Goal: Transaction & Acquisition: Purchase product/service

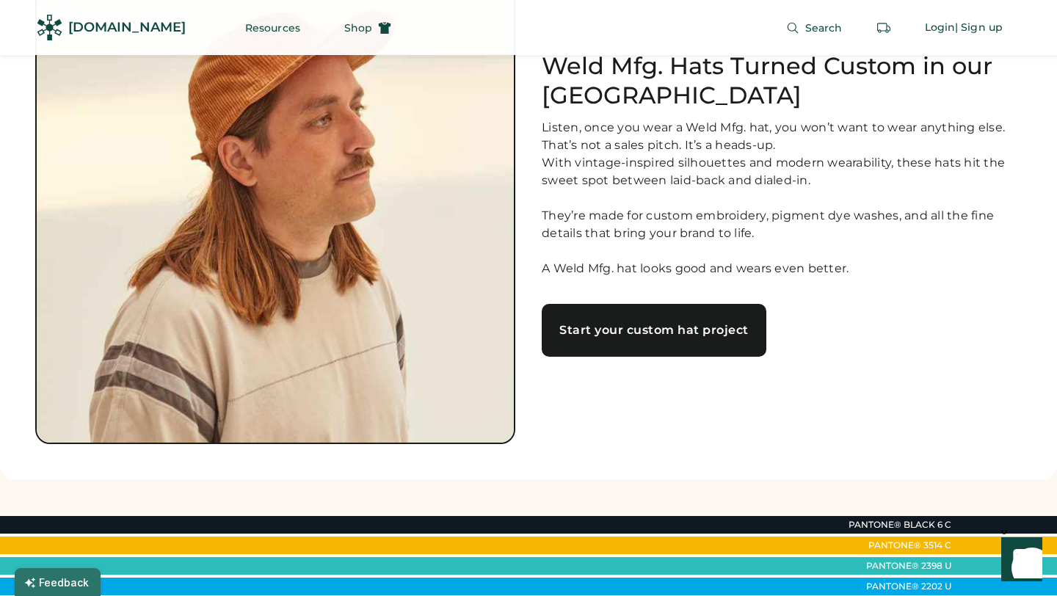
scroll to position [182, 0]
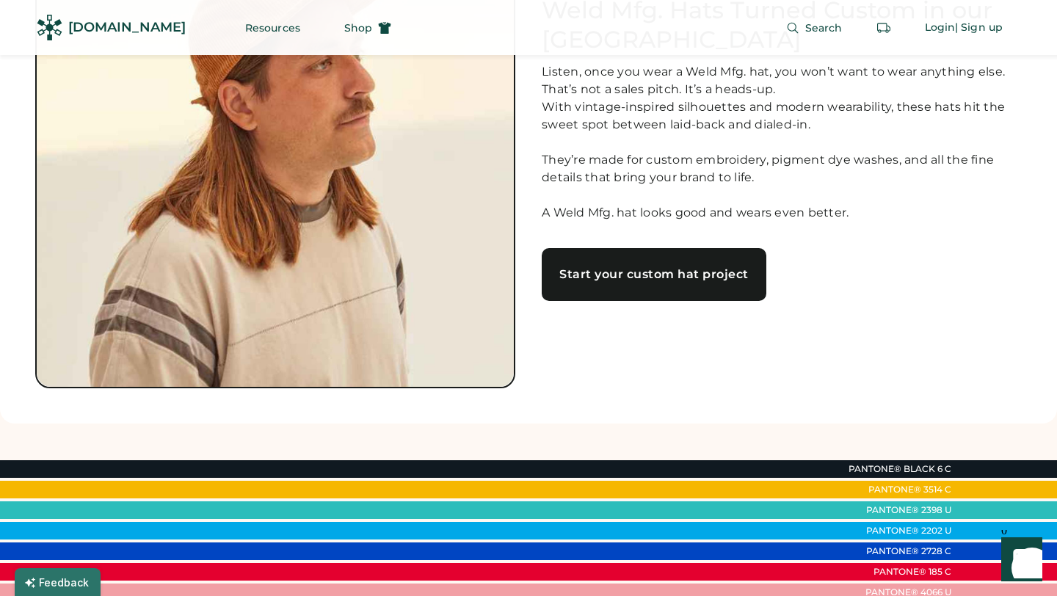
click at [645, 277] on div "Start your custom hat project" at bounding box center [653, 275] width 189 height 12
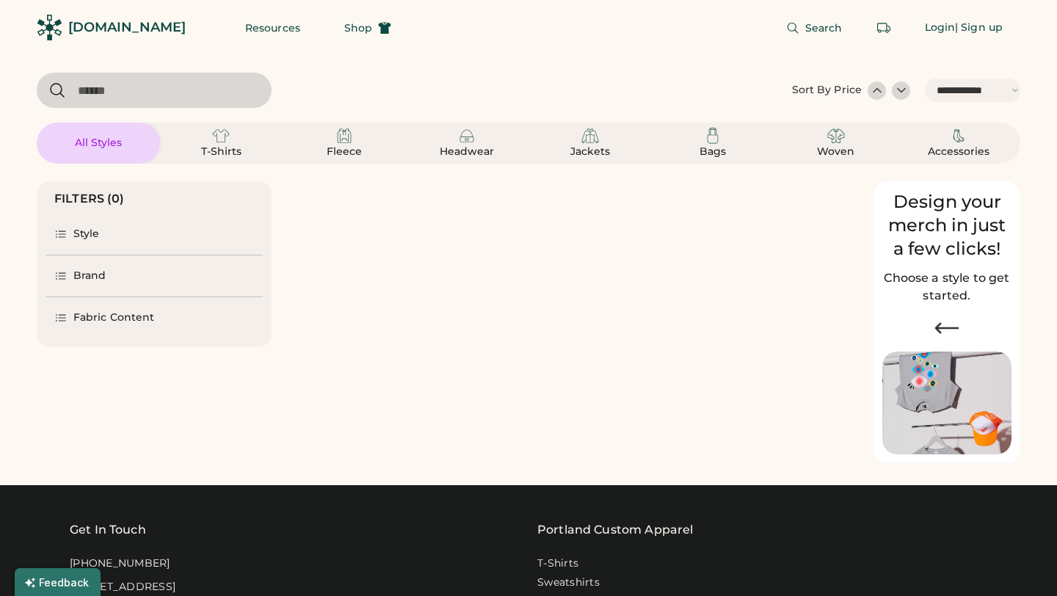
select select "*****"
select select "*"
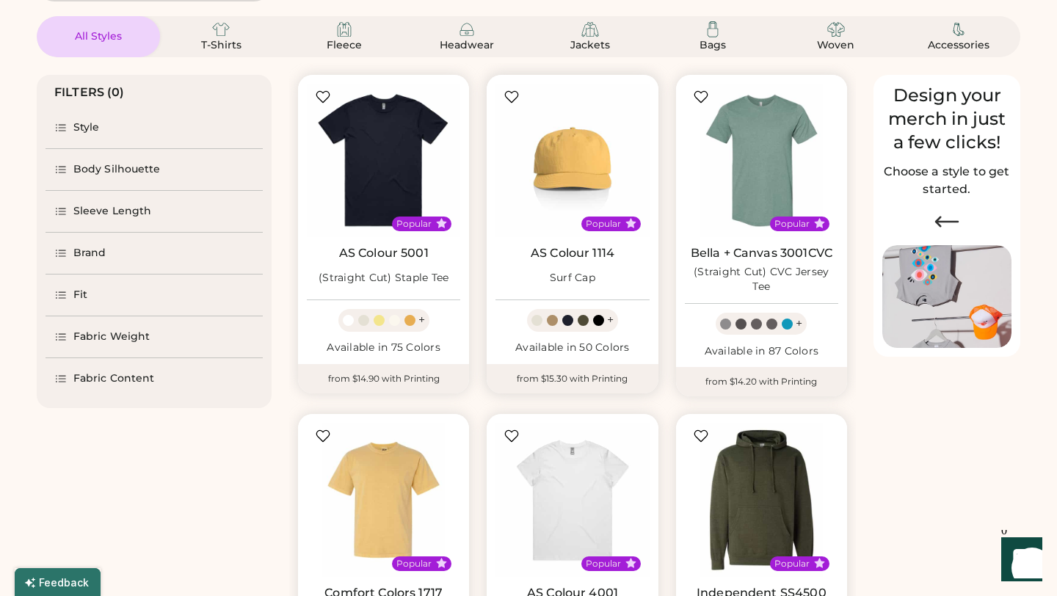
scroll to position [109, 0]
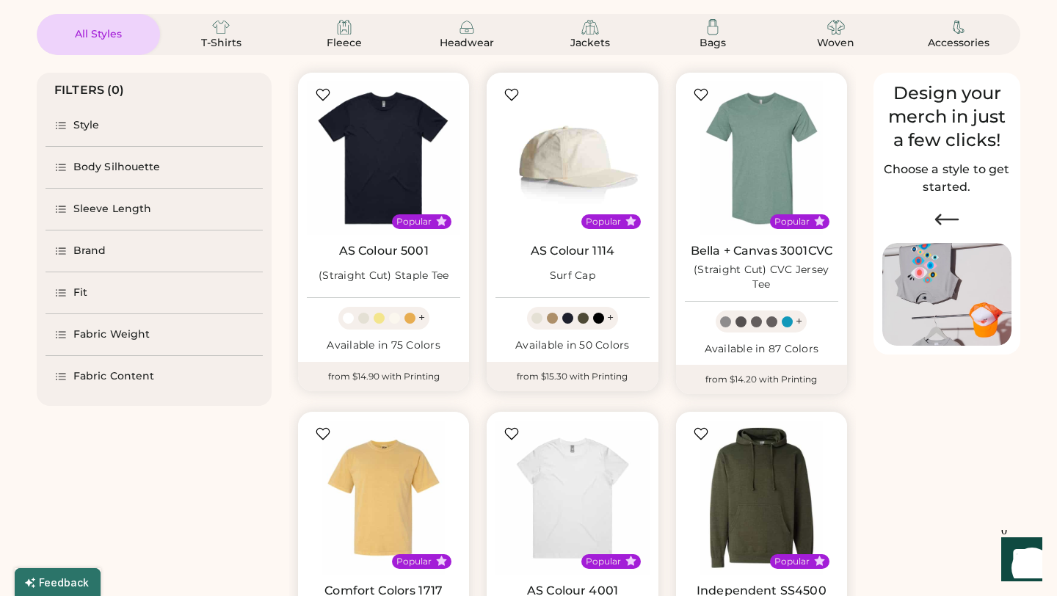
click at [576, 142] on img at bounding box center [571, 157] width 153 height 153
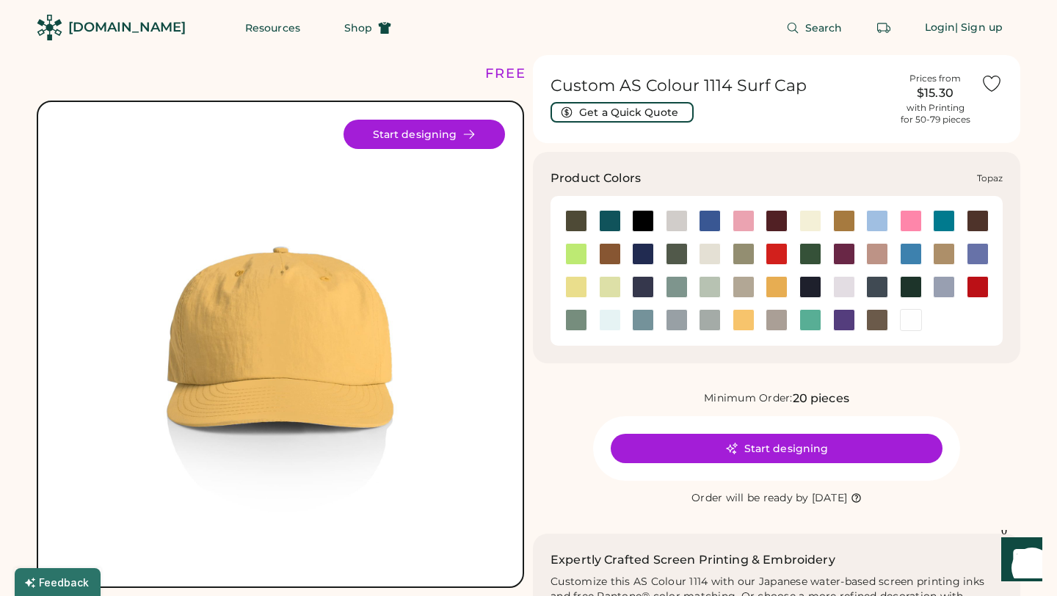
click at [800, 324] on div at bounding box center [810, 320] width 22 height 22
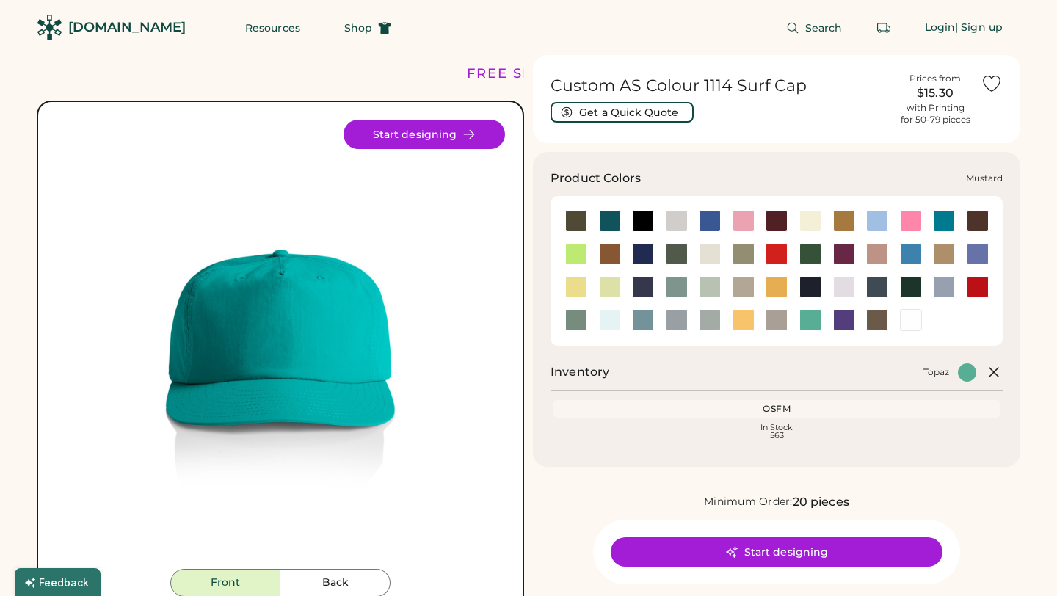
click at [777, 288] on div at bounding box center [777, 287] width 22 height 22
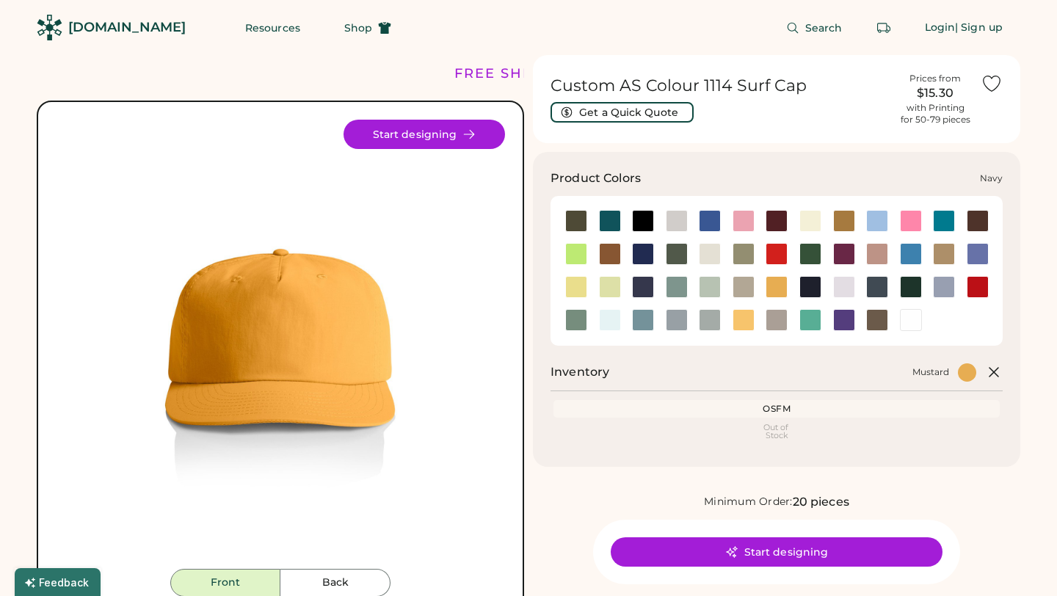
click at [816, 291] on div at bounding box center [810, 287] width 22 height 22
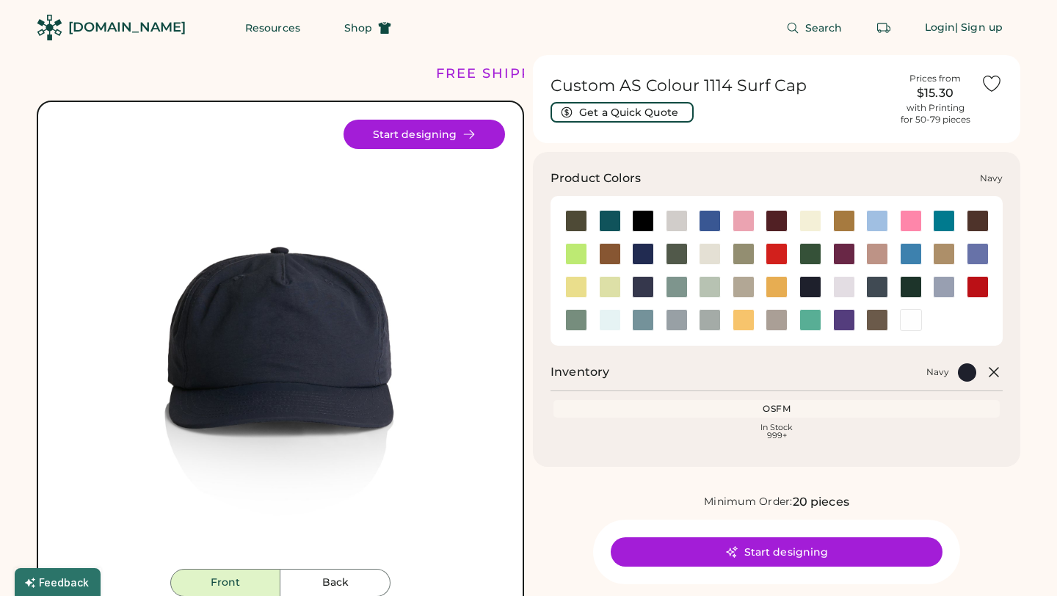
scroll to position [23, 0]
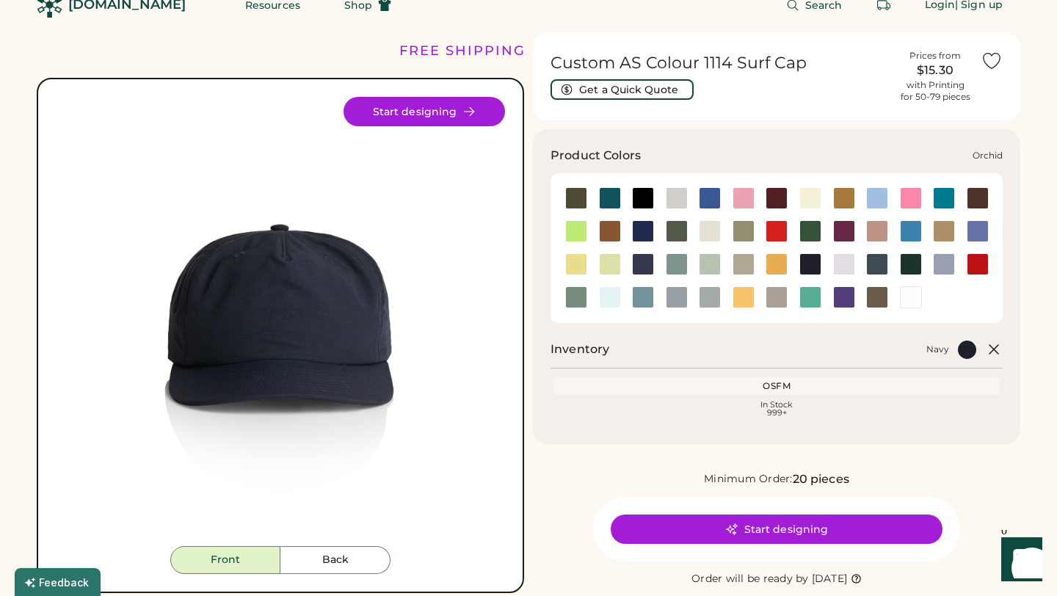
click at [846, 260] on div at bounding box center [844, 264] width 22 height 22
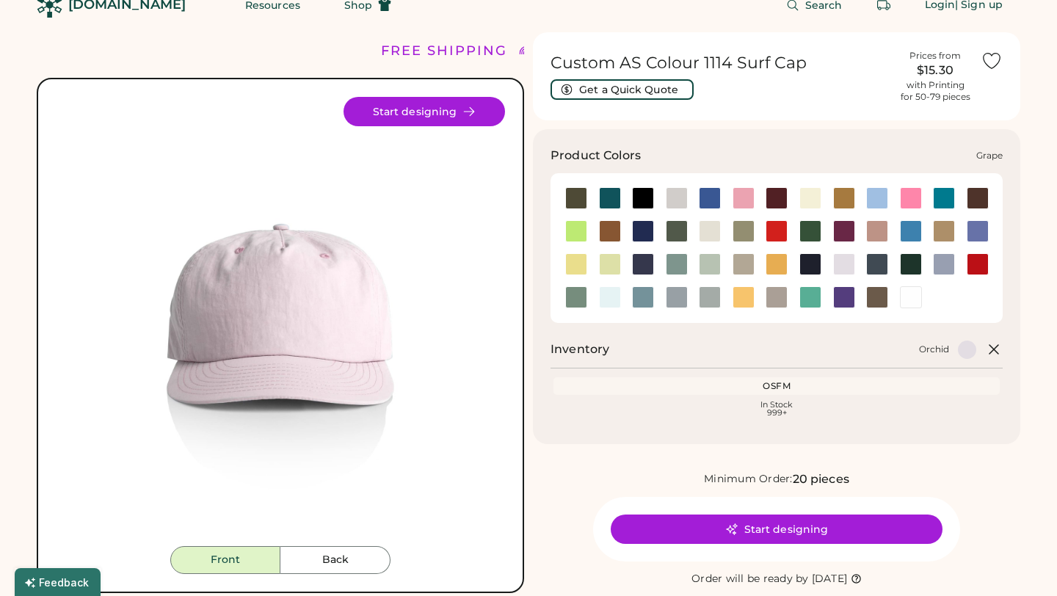
click at [835, 220] on div at bounding box center [844, 231] width 22 height 22
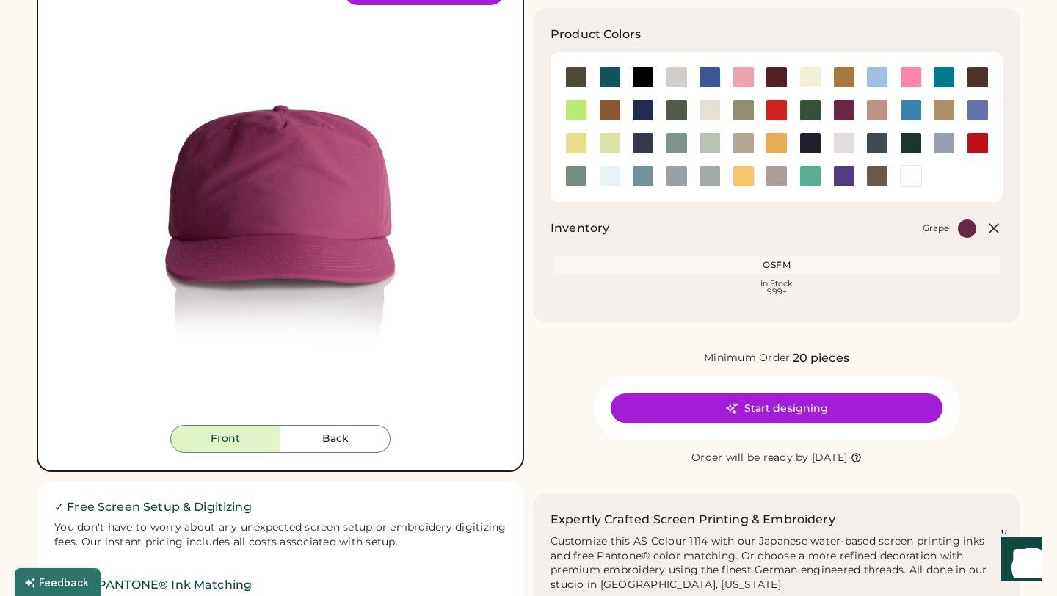
scroll to position [182, 0]
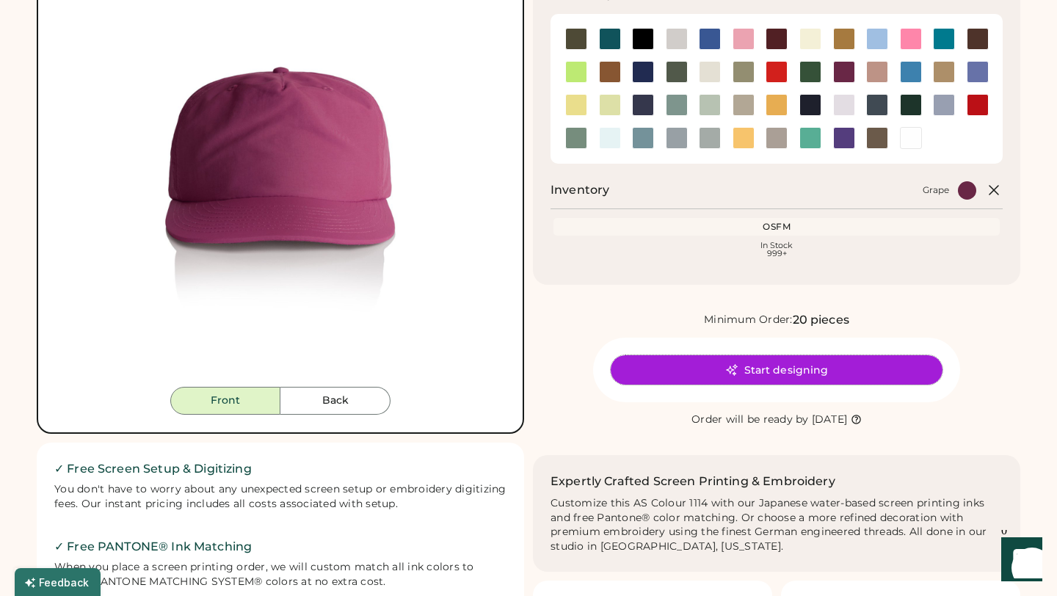
click at [810, 371] on button "Start designing" at bounding box center [777, 369] width 332 height 29
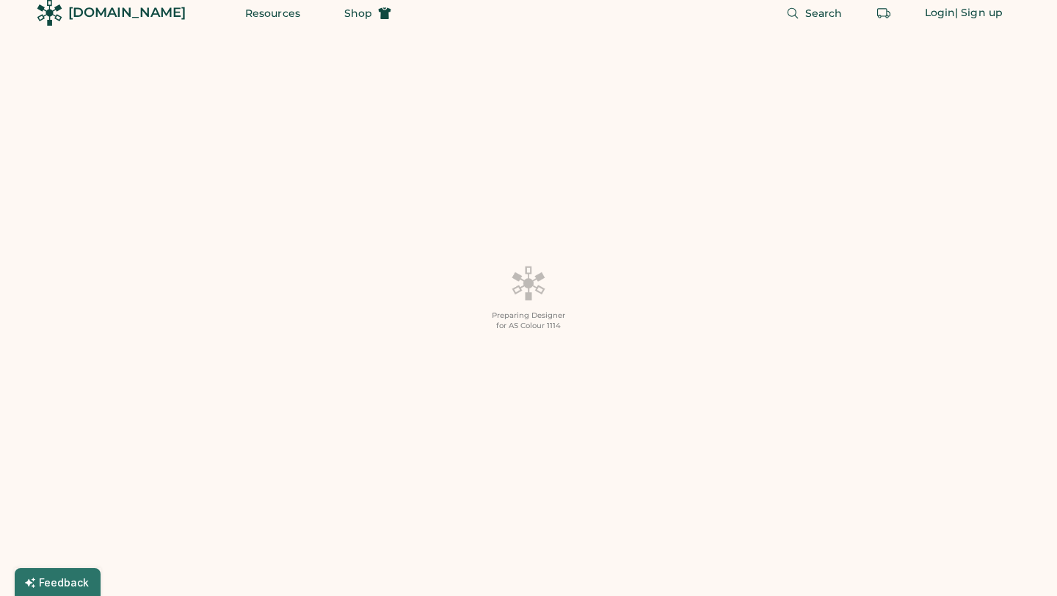
scroll to position [18, 0]
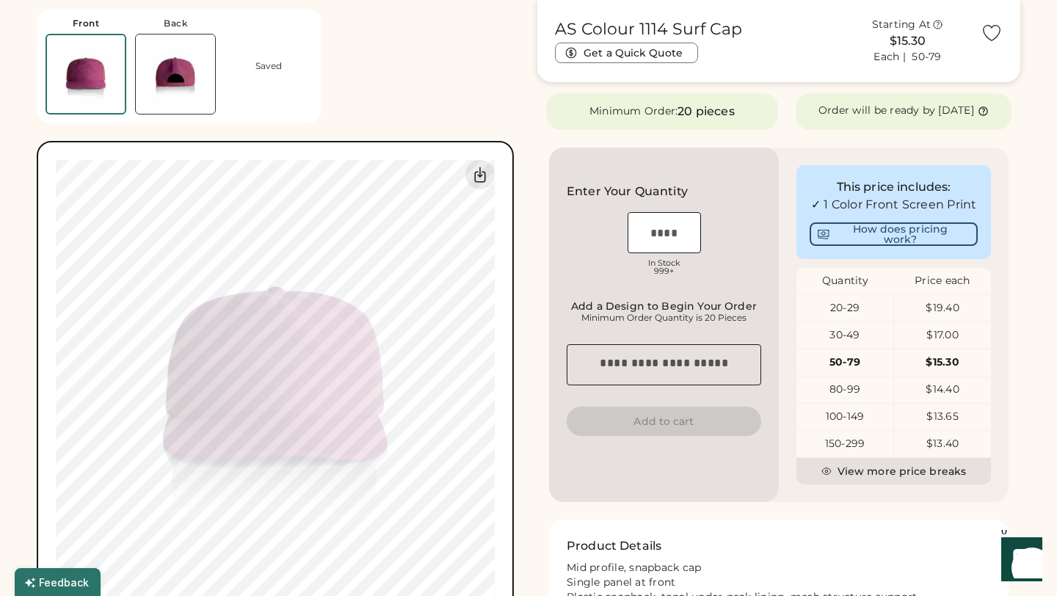
scroll to position [420, 0]
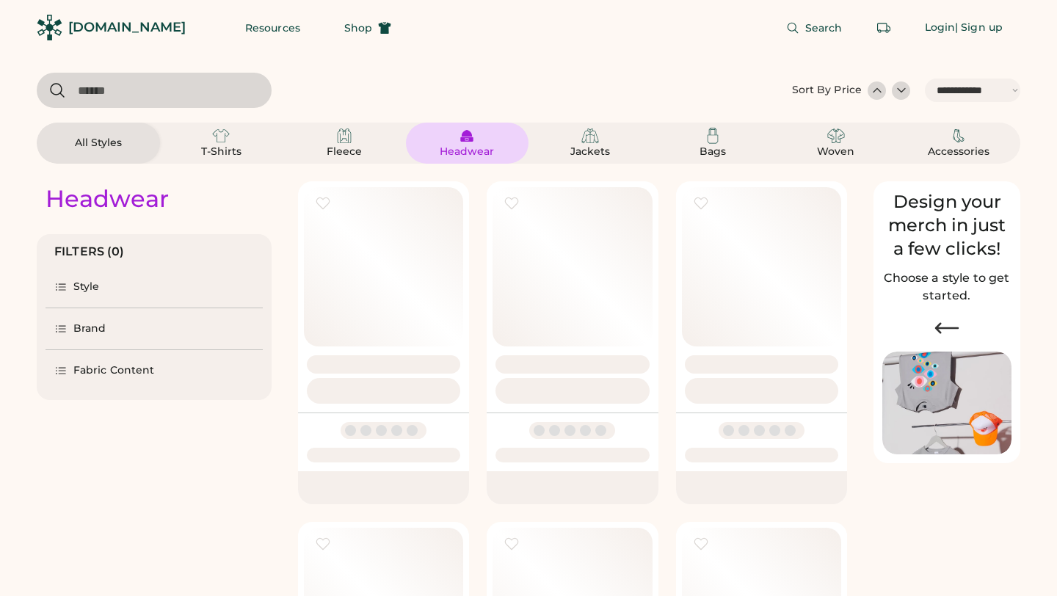
select select "*****"
select select "*"
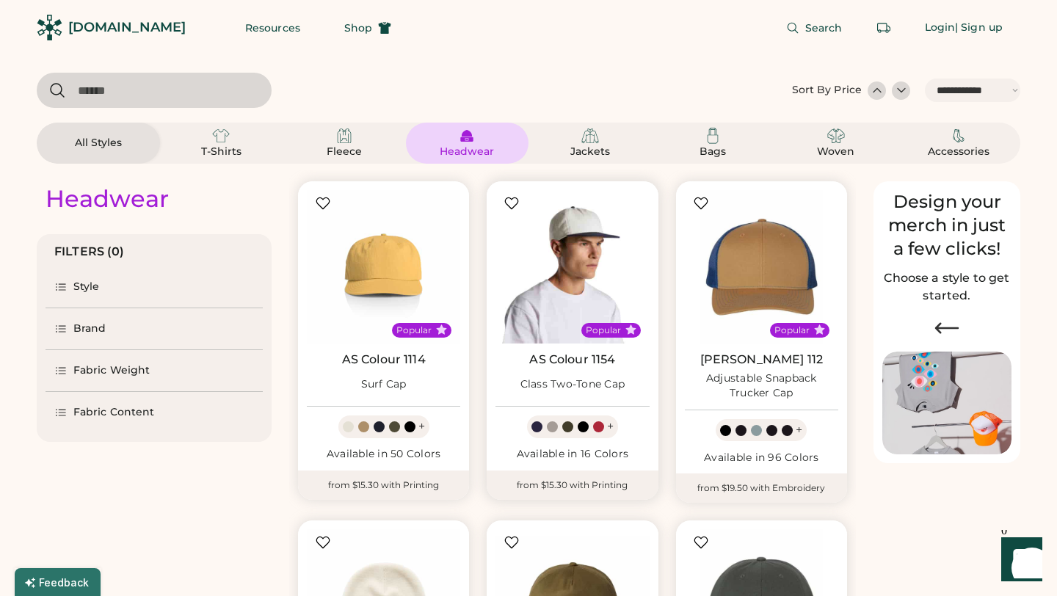
click at [553, 247] on img at bounding box center [571, 266] width 153 height 153
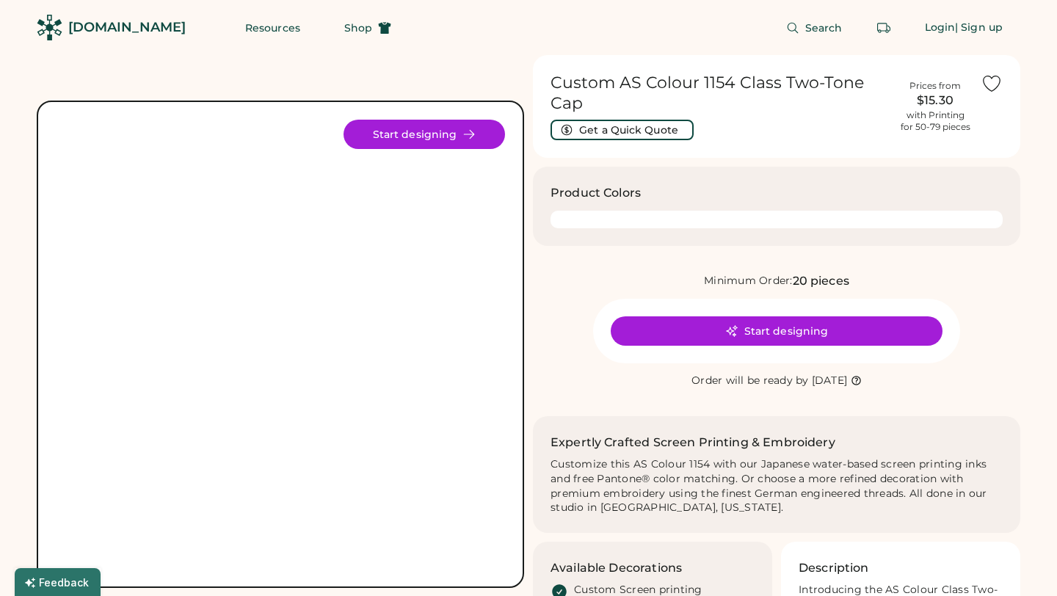
scroll to position [37, 0]
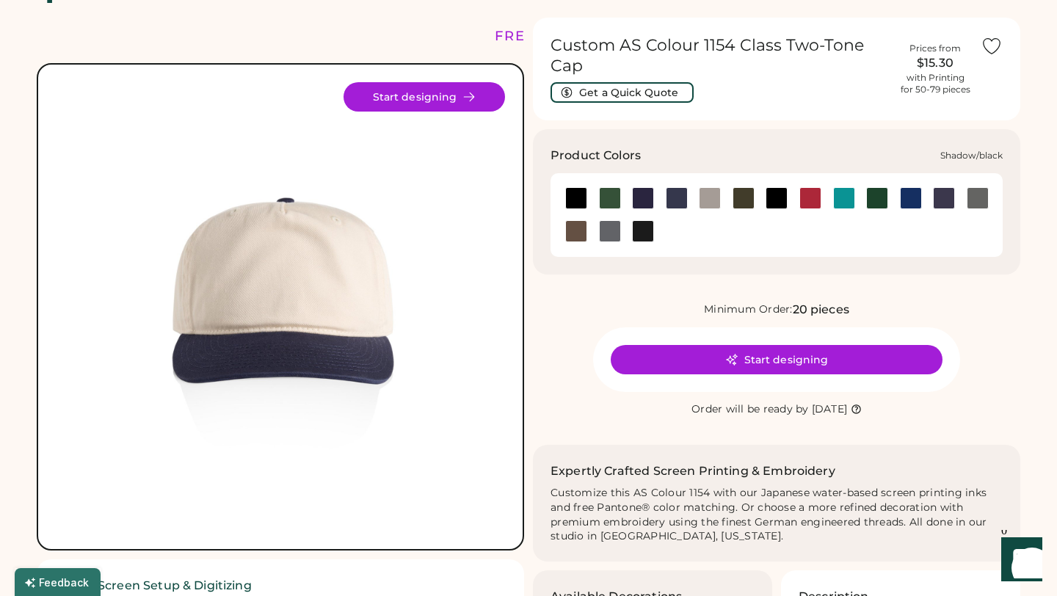
click at [601, 225] on div at bounding box center [610, 231] width 22 height 22
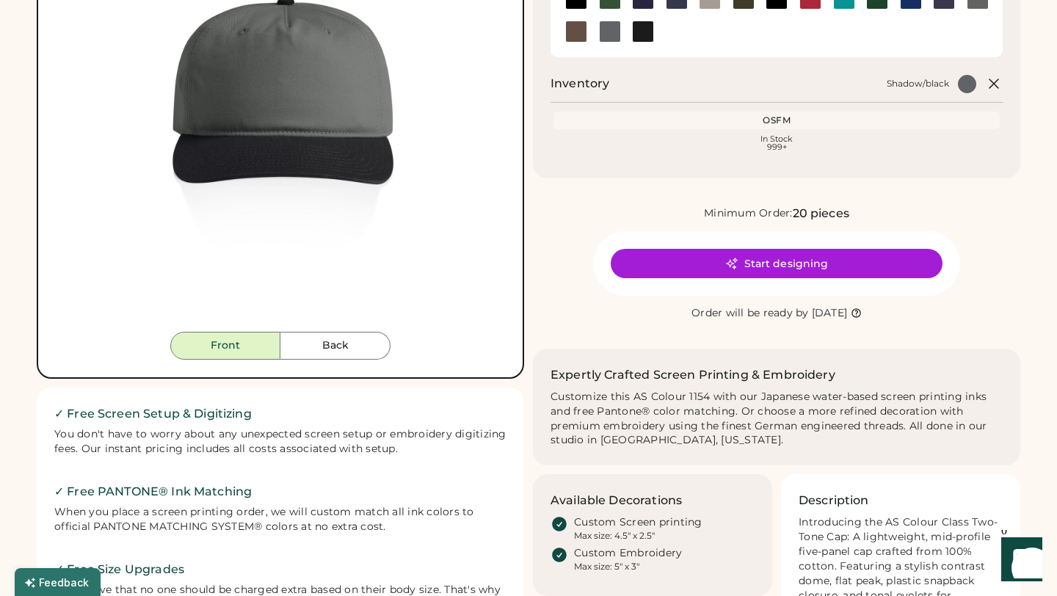
scroll to position [205, 0]
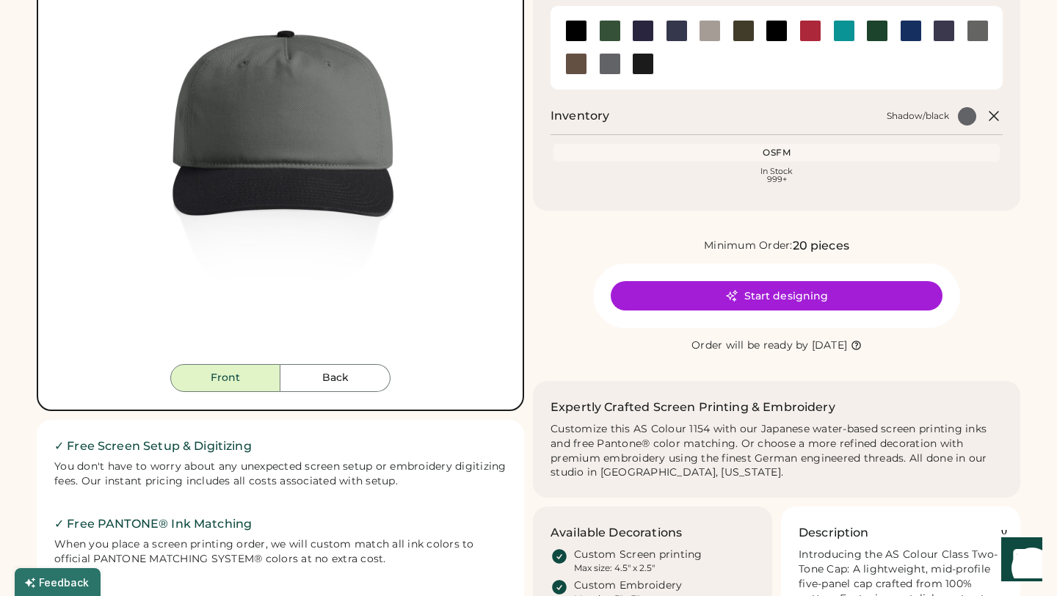
click at [770, 31] on div at bounding box center [777, 31] width 22 height 22
click at [905, 29] on div at bounding box center [911, 31] width 22 height 22
click at [944, 27] on div at bounding box center [944, 31] width 22 height 22
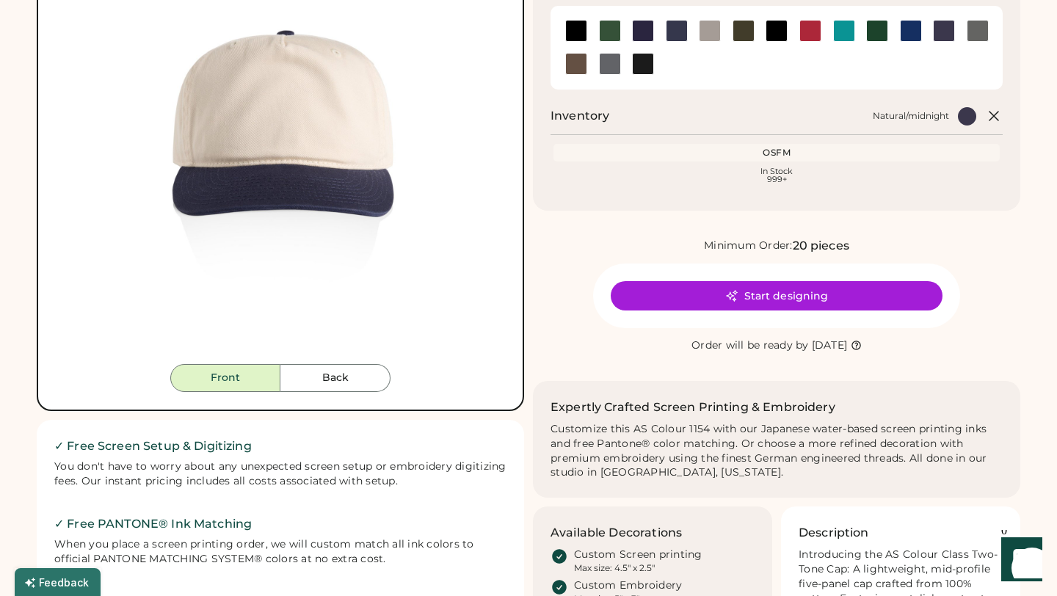
click at [644, 30] on div at bounding box center [643, 31] width 22 height 22
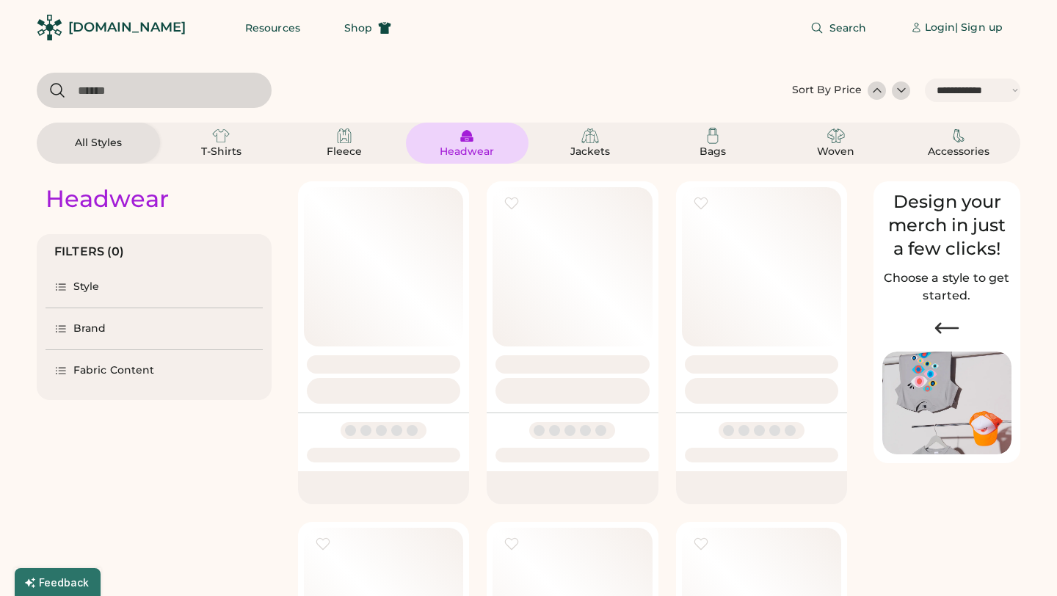
select select "*****"
select select "*"
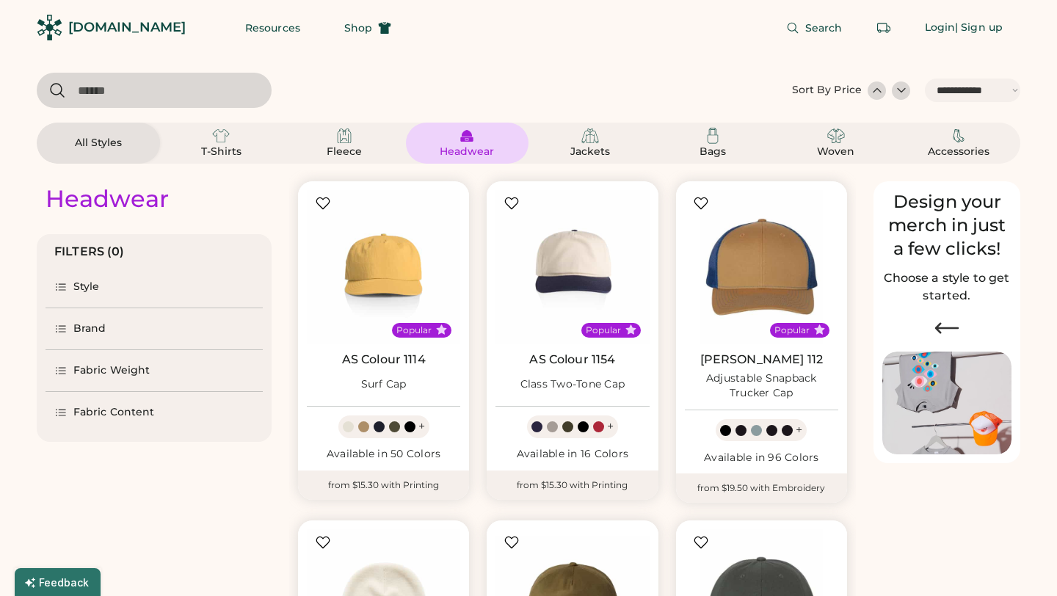
scroll to position [39, 0]
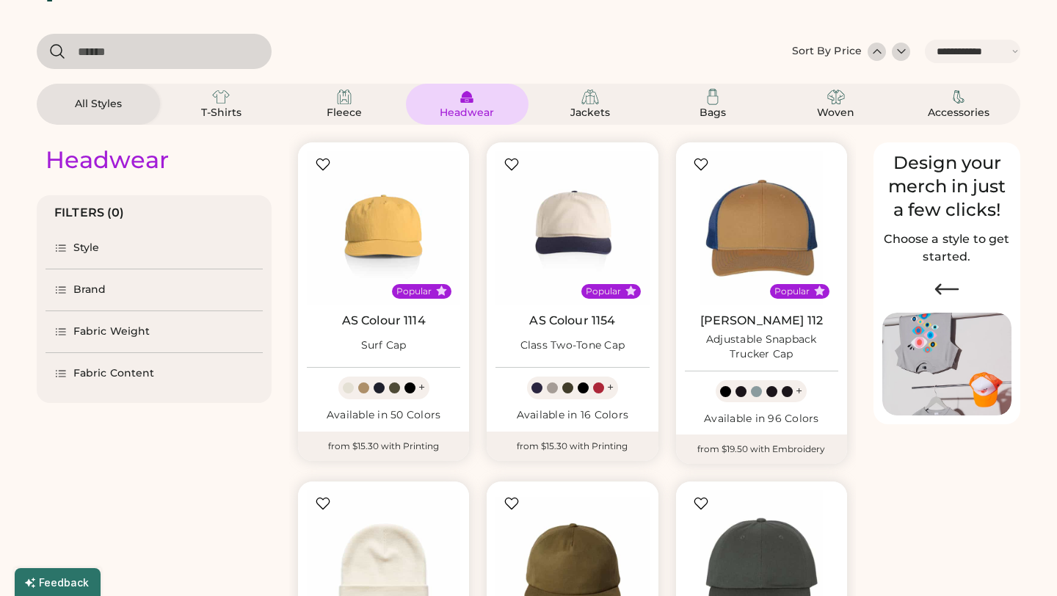
select select "*****"
select select "*"
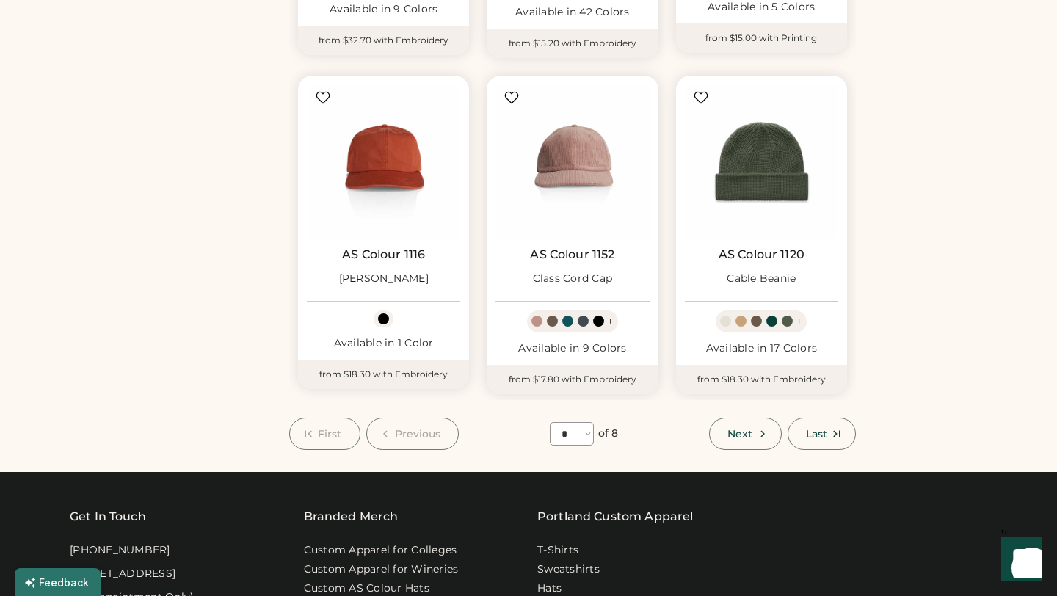
scroll to position [1130, 0]
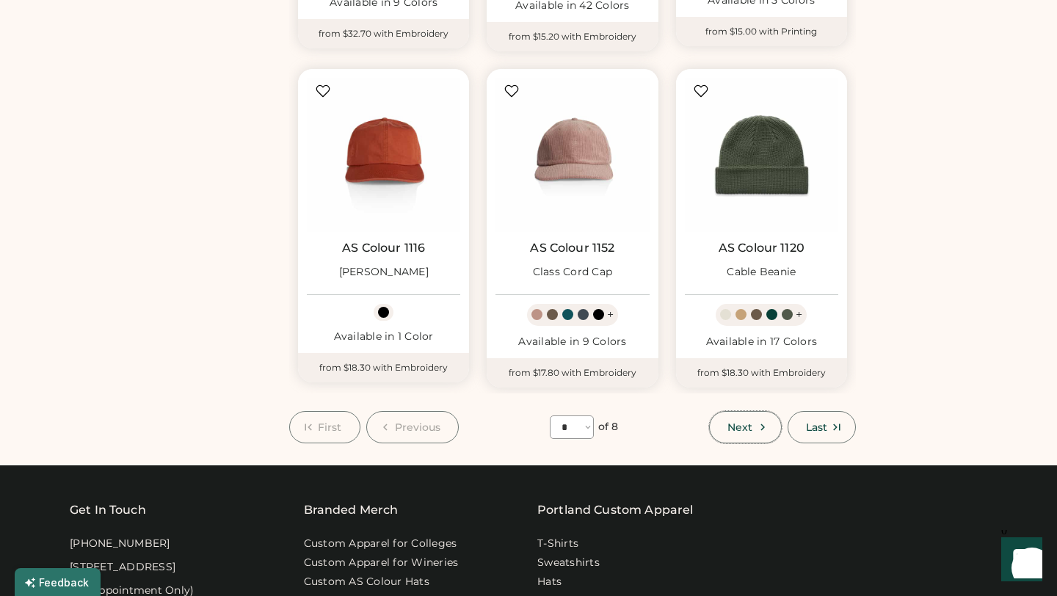
click at [735, 426] on span "Next" at bounding box center [739, 427] width 25 height 10
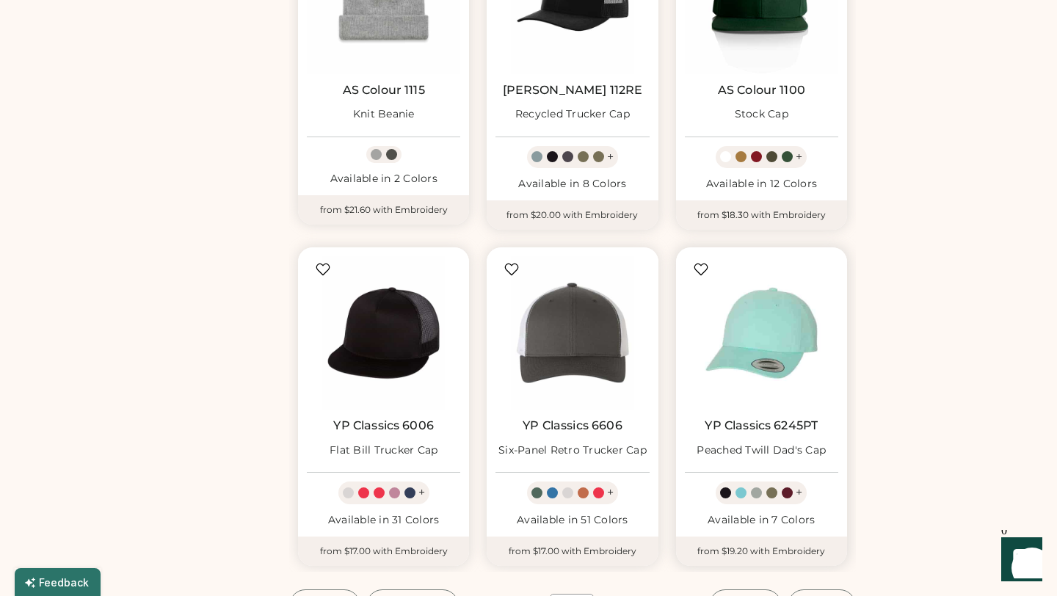
scroll to position [1050, 0]
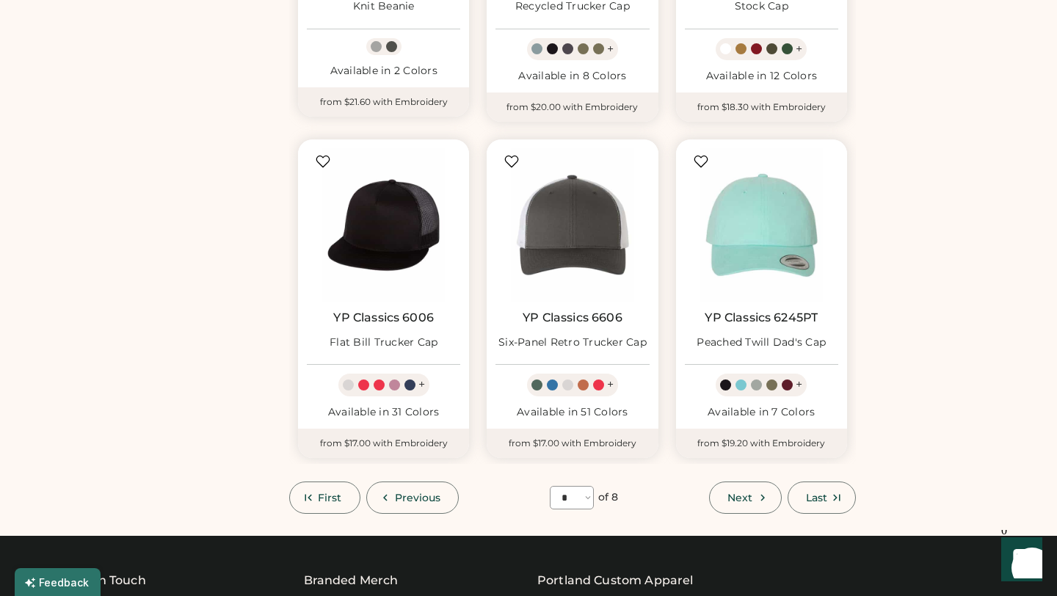
click at [763, 504] on button "Next" at bounding box center [745, 498] width 72 height 32
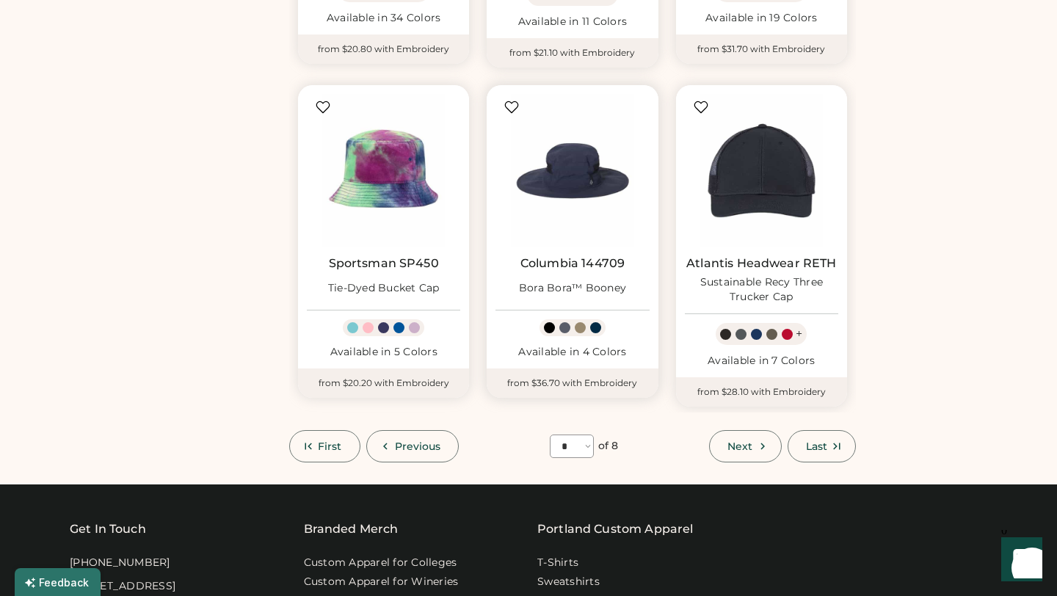
scroll to position [1233, 0]
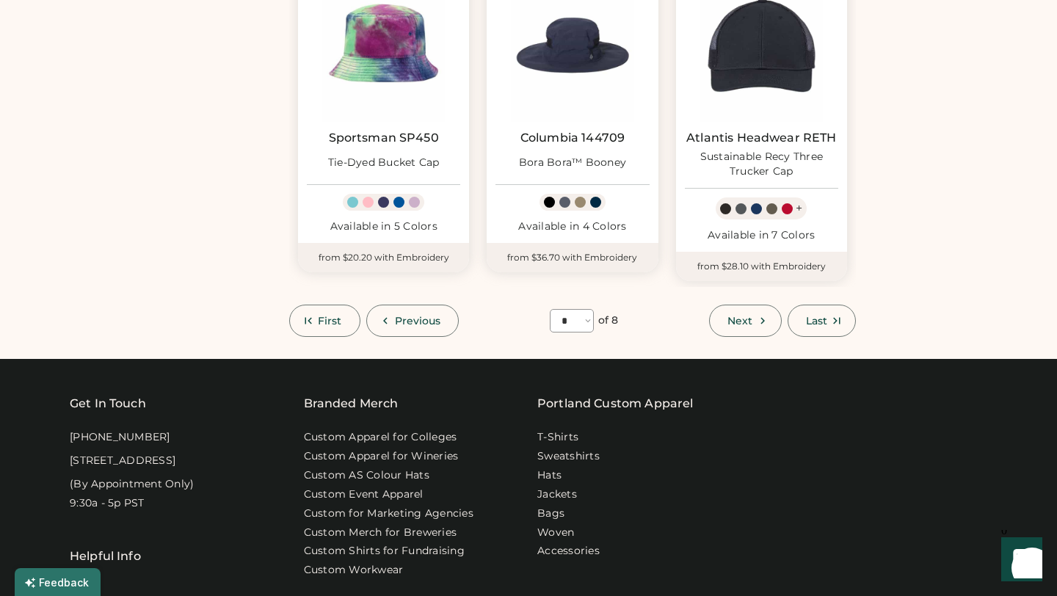
click at [722, 323] on button "Next" at bounding box center [745, 321] width 72 height 32
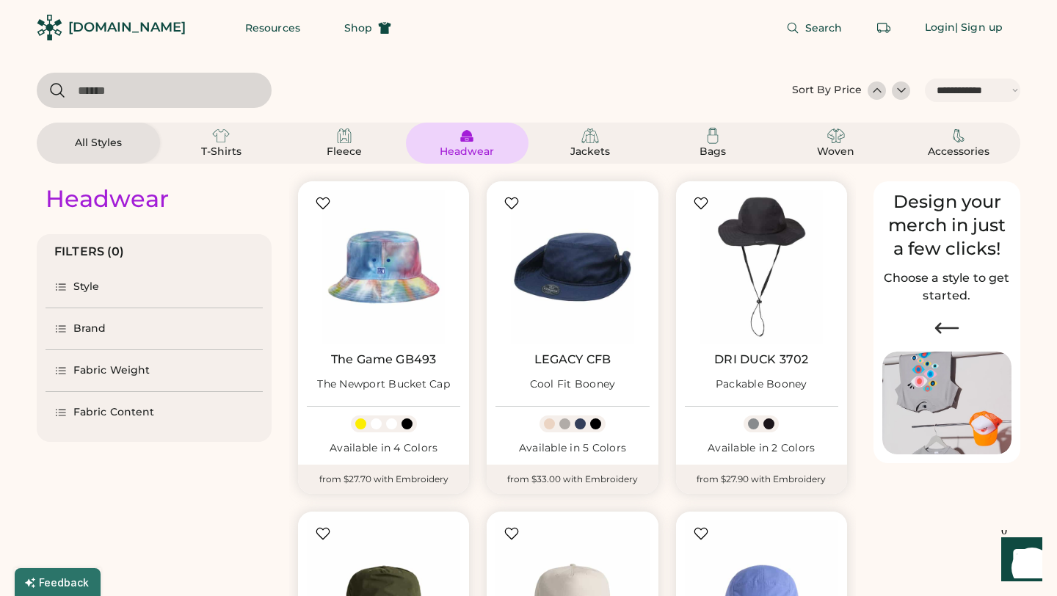
click at [83, 319] on div "Brand" at bounding box center [154, 328] width 217 height 41
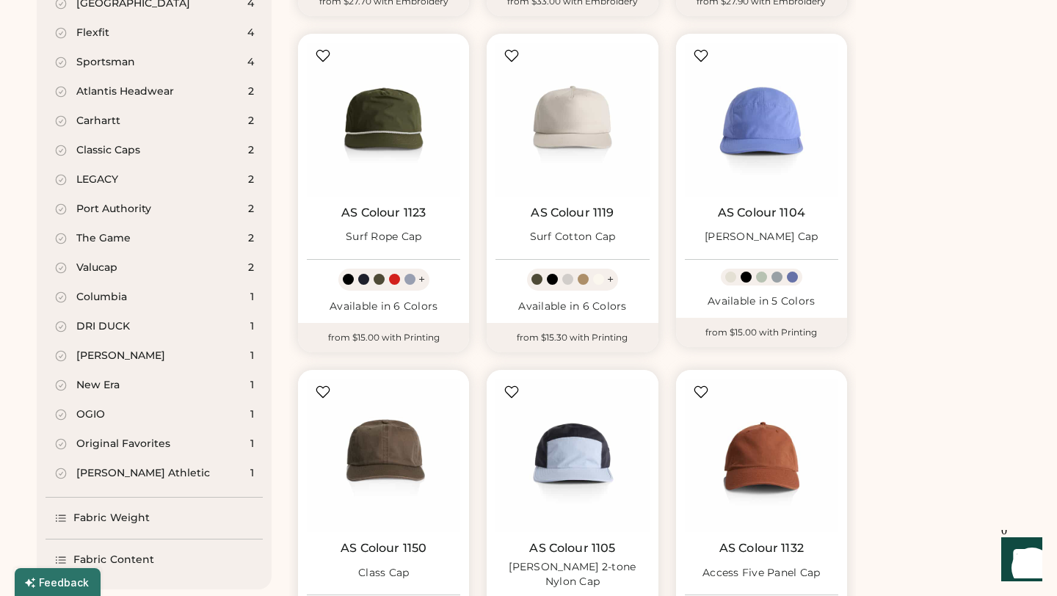
scroll to position [482, 0]
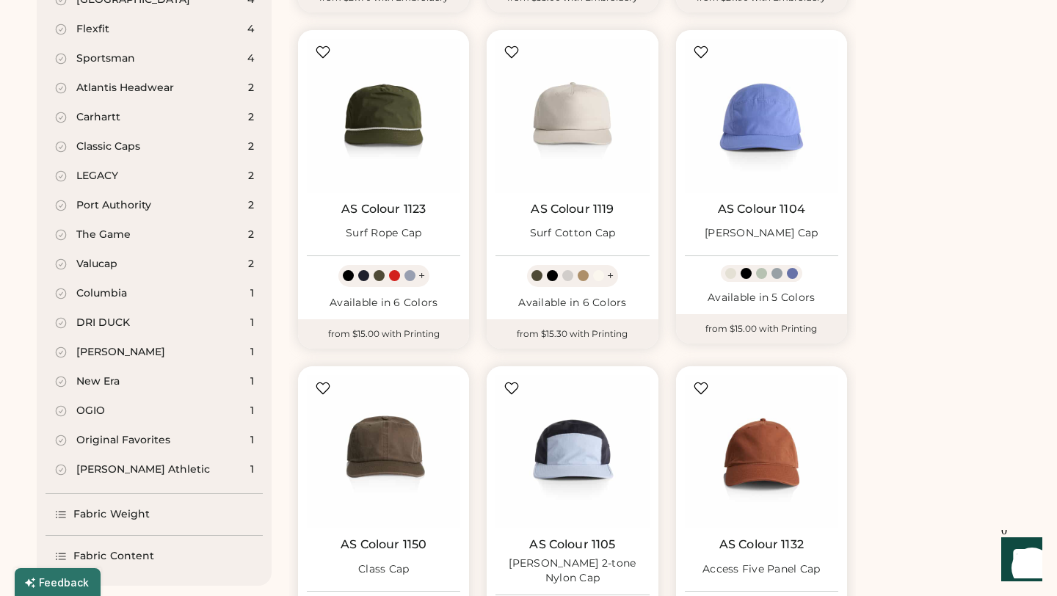
click at [82, 348] on div "Kati" at bounding box center [120, 352] width 89 height 15
select select "*"
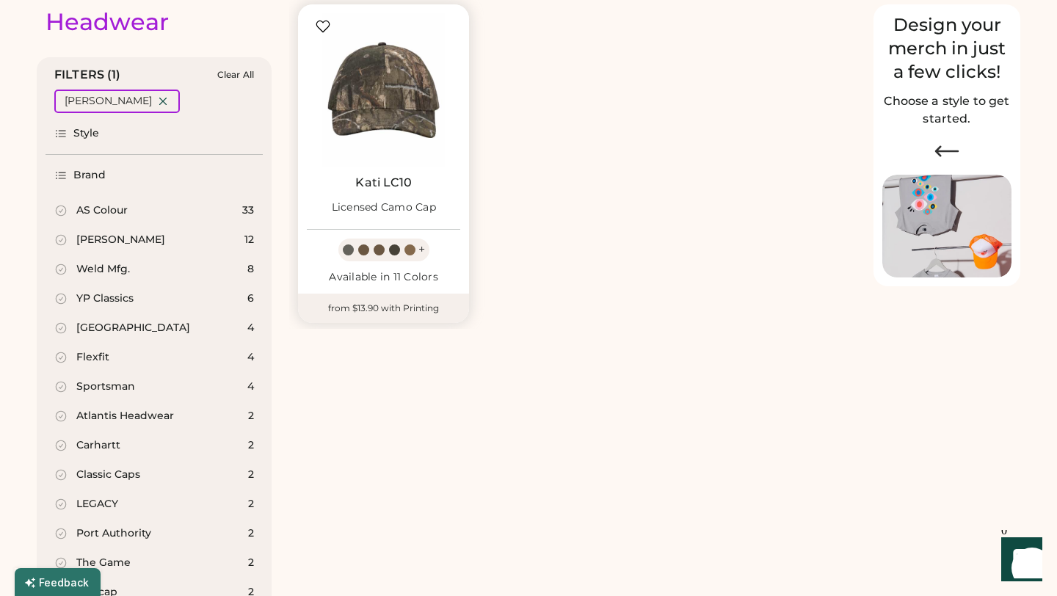
scroll to position [176, 0]
click at [156, 272] on div "Weld Mfg. 8" at bounding box center [154, 269] width 217 height 29
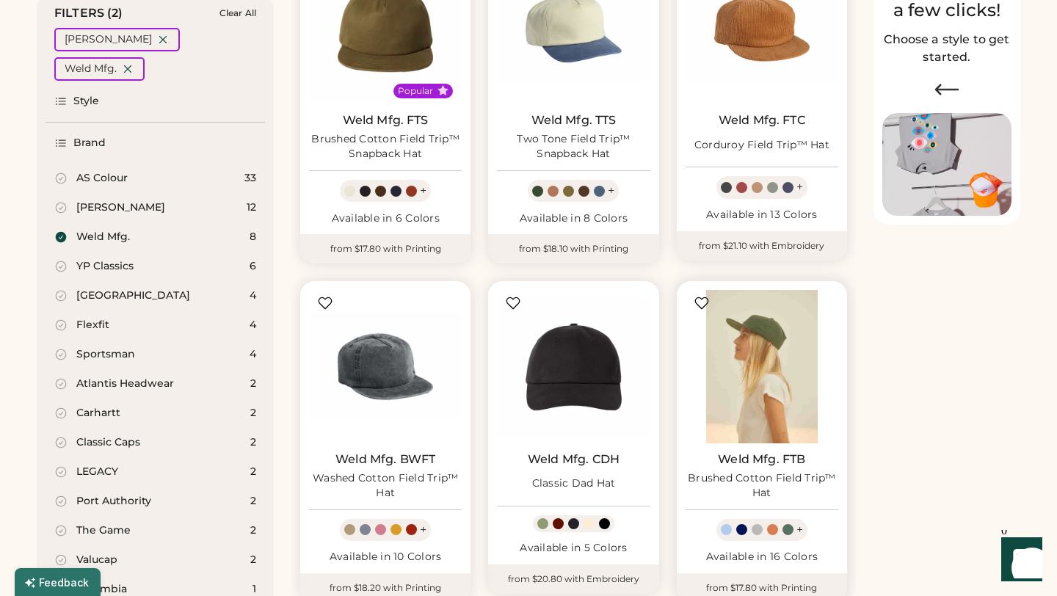
click at [769, 377] on img at bounding box center [762, 366] width 153 height 153
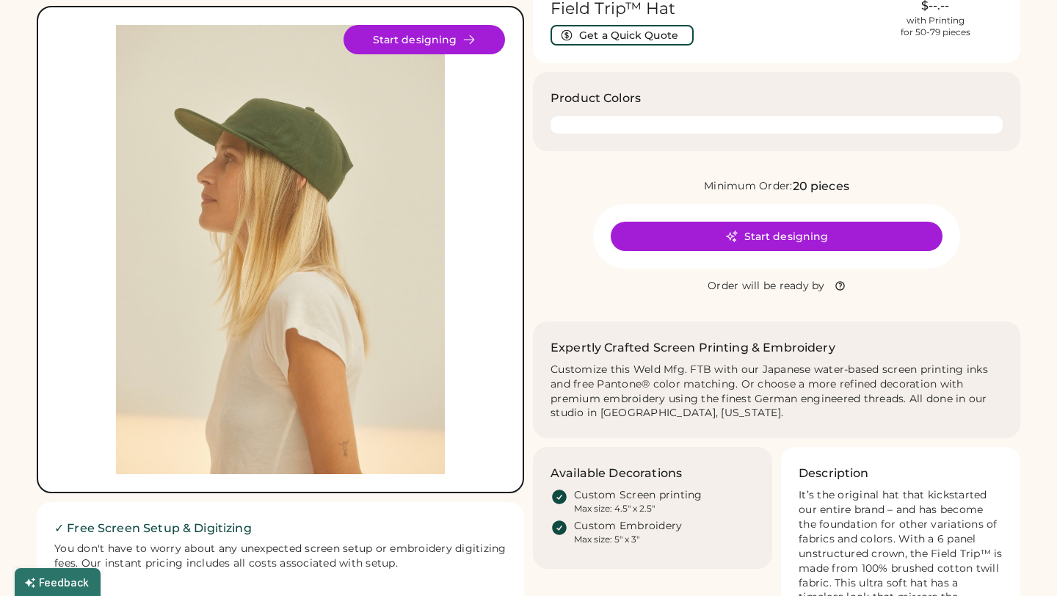
scroll to position [98, 0]
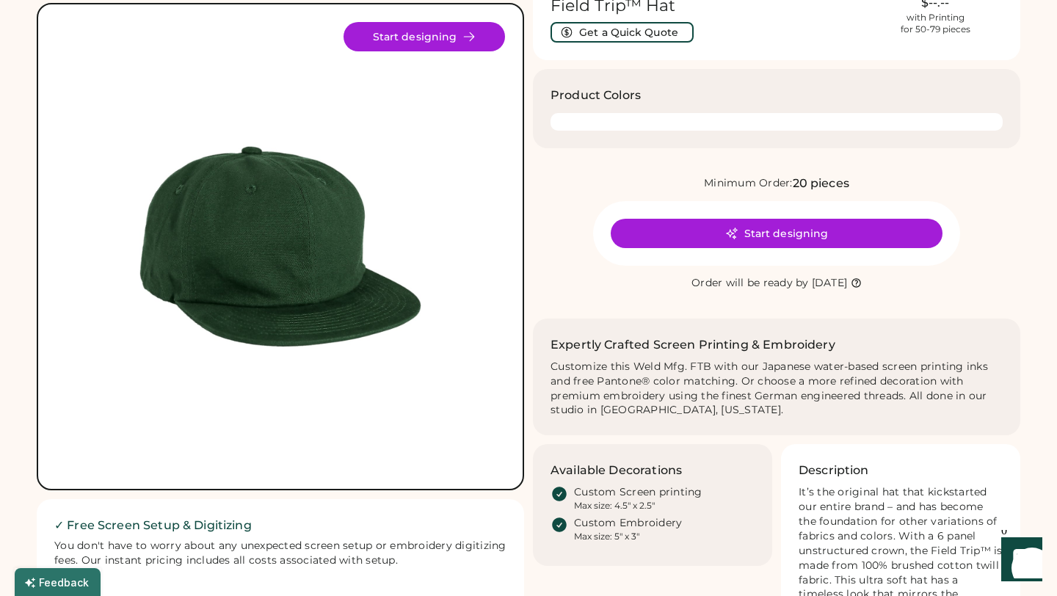
click at [608, 128] on div at bounding box center [777, 122] width 452 height 18
click at [608, 113] on div at bounding box center [777, 122] width 452 height 18
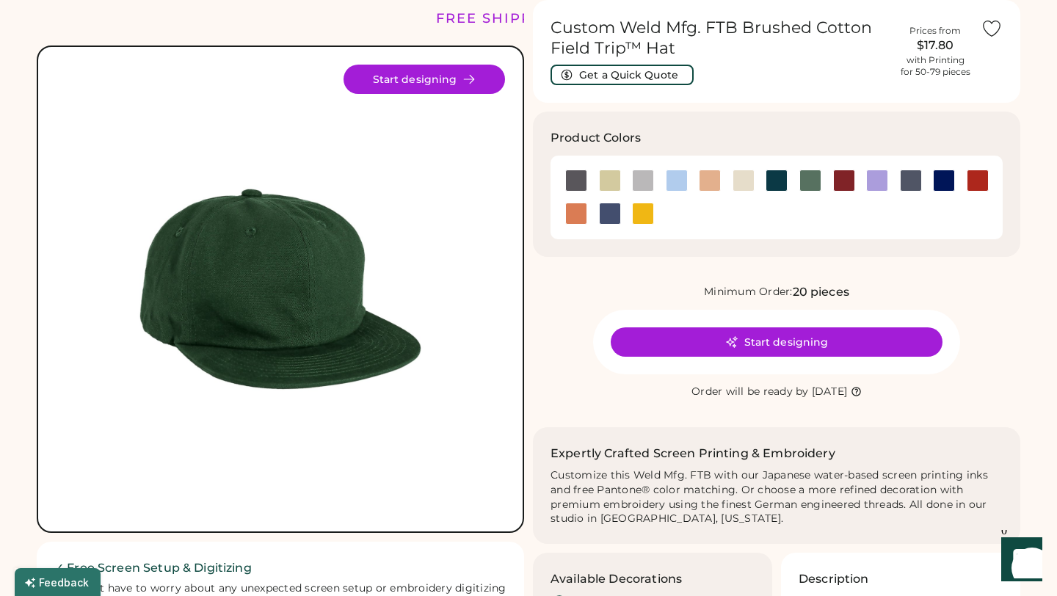
scroll to position [54, 0]
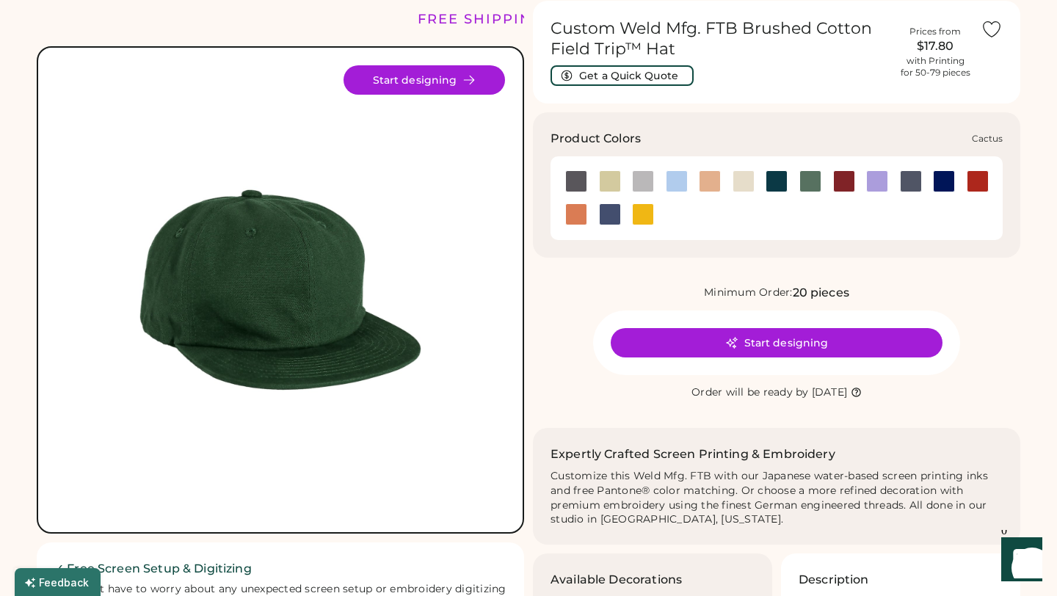
click at [603, 175] on div at bounding box center [610, 181] width 22 height 22
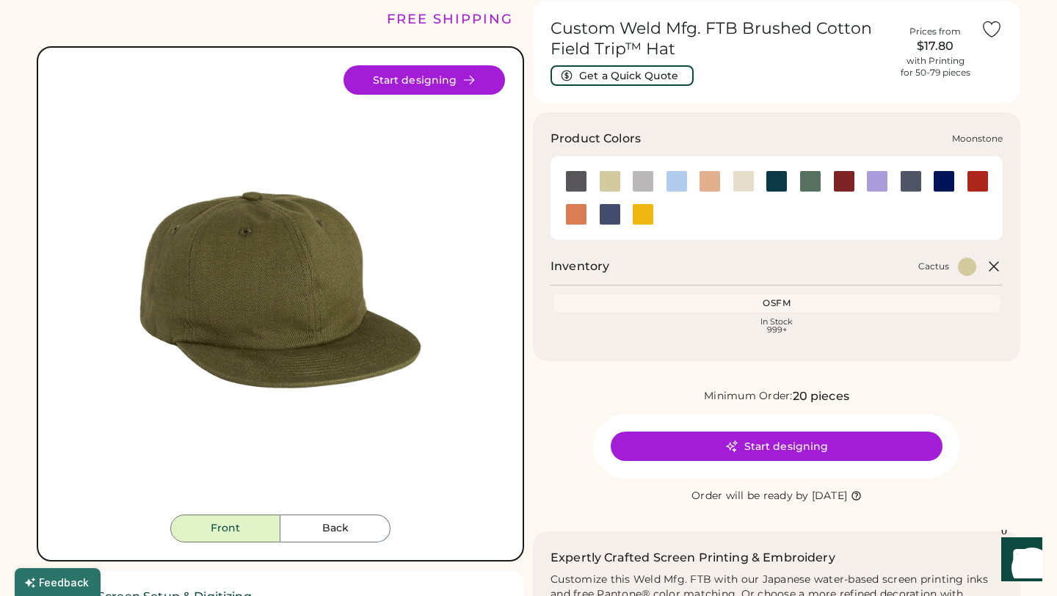
click at [873, 183] on div at bounding box center [877, 181] width 22 height 22
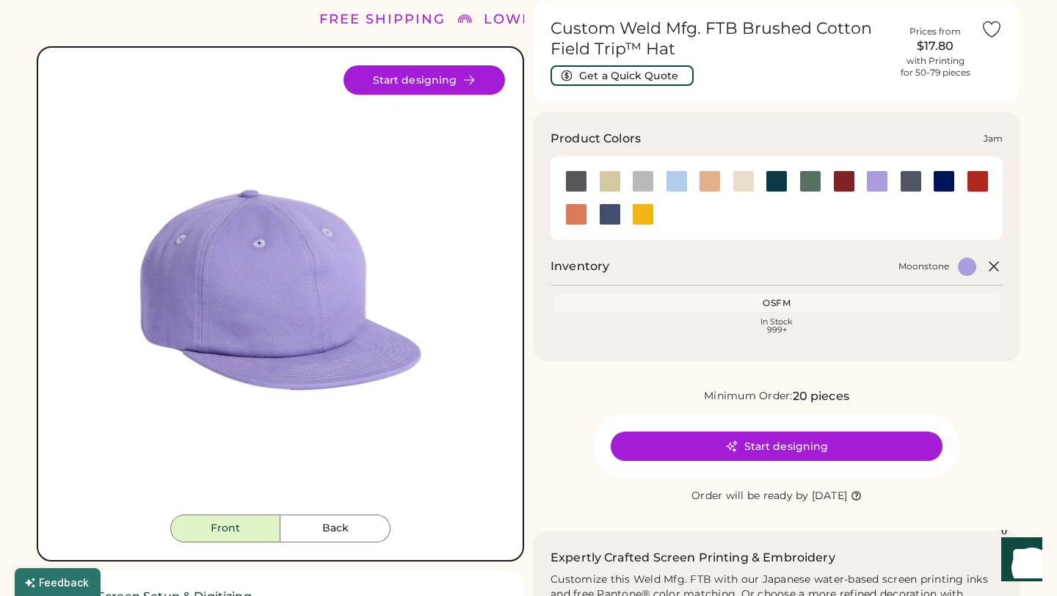
scroll to position [54, 0]
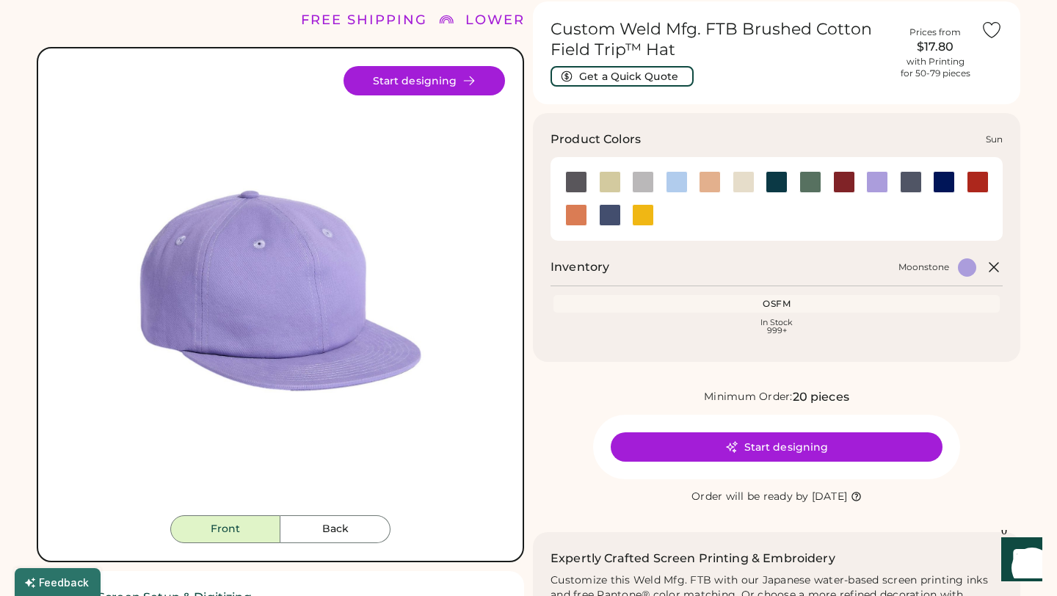
click at [648, 209] on div at bounding box center [643, 215] width 22 height 22
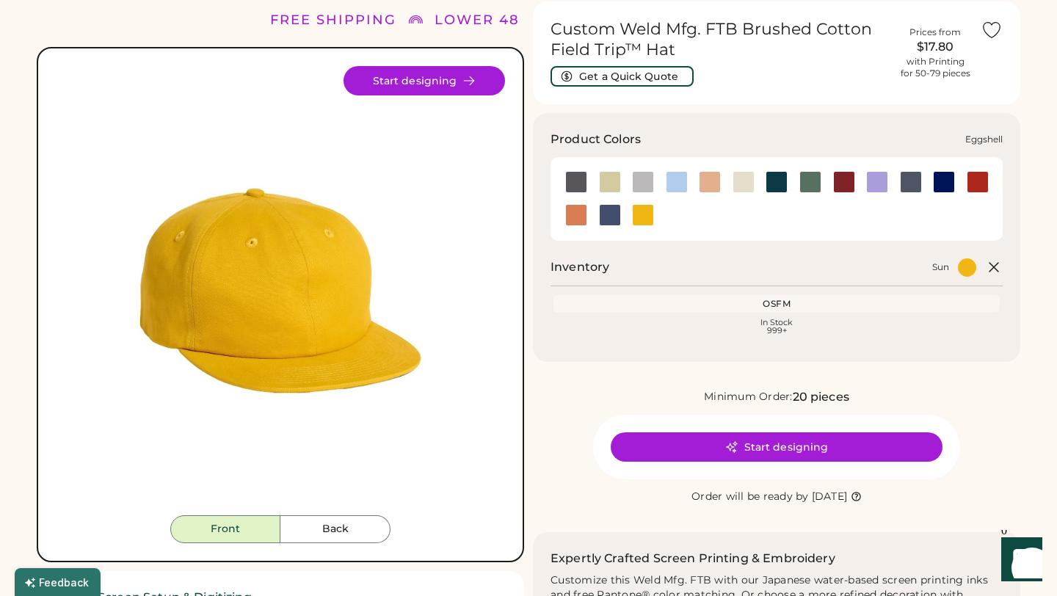
click at [740, 181] on div at bounding box center [744, 182] width 22 height 22
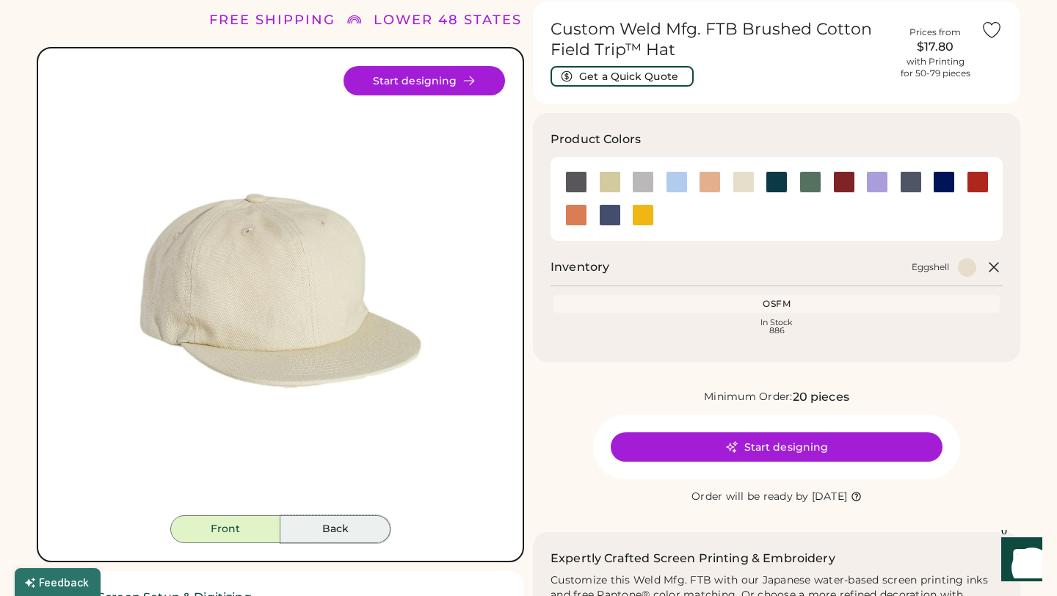
click at [348, 524] on button "Back" at bounding box center [335, 529] width 110 height 28
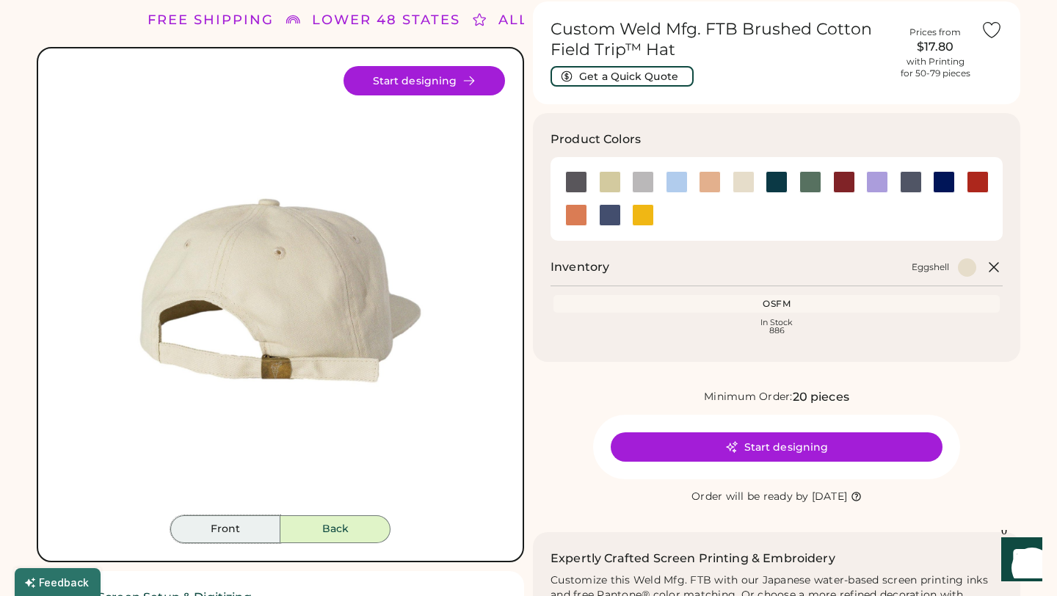
click at [239, 517] on button "Front" at bounding box center [225, 529] width 110 height 28
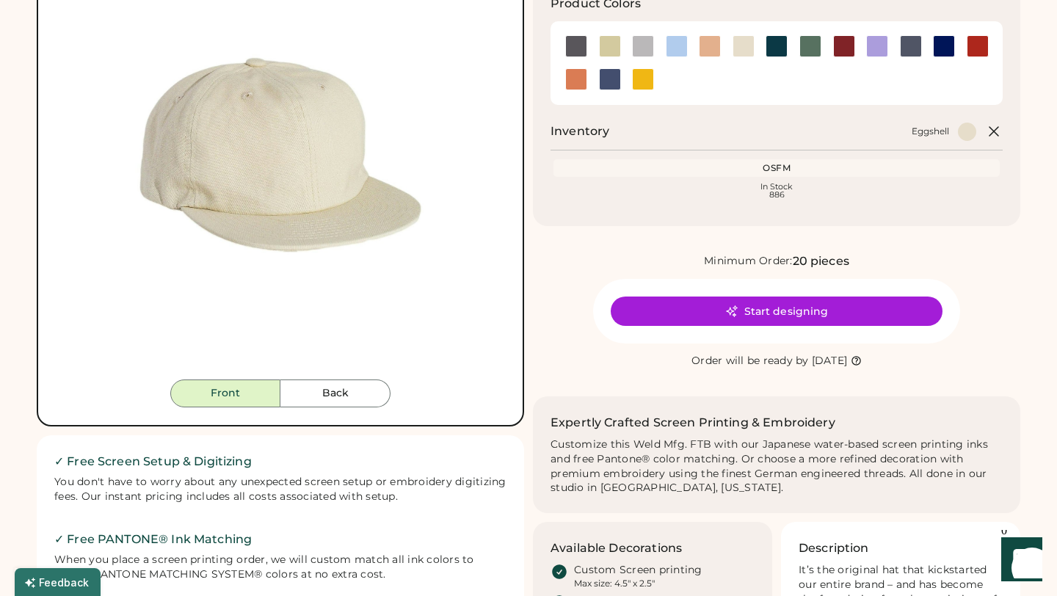
scroll to position [192, 0]
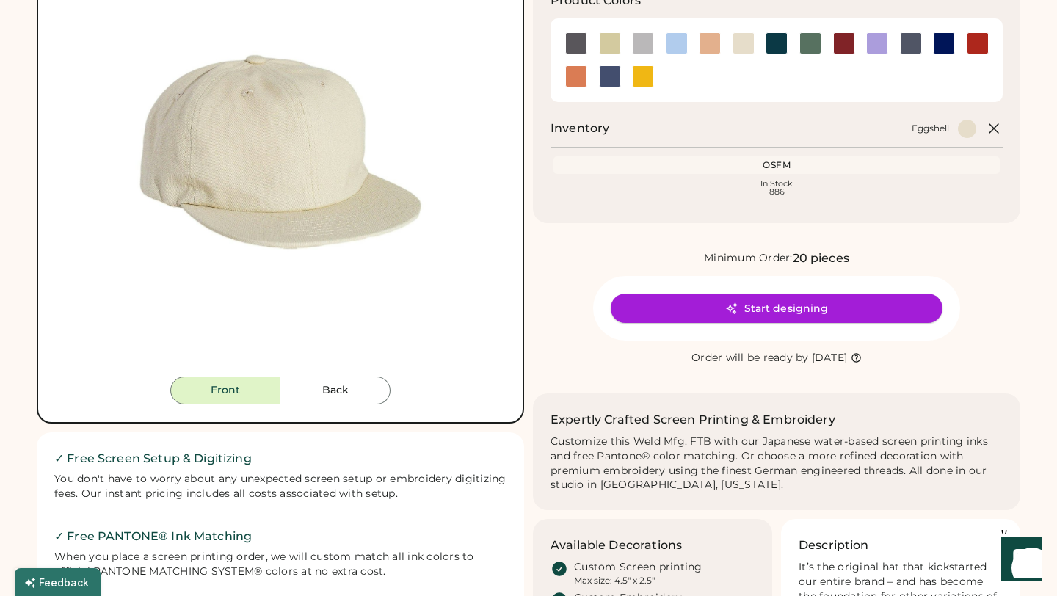
click at [675, 312] on button "Start designing" at bounding box center [777, 308] width 332 height 29
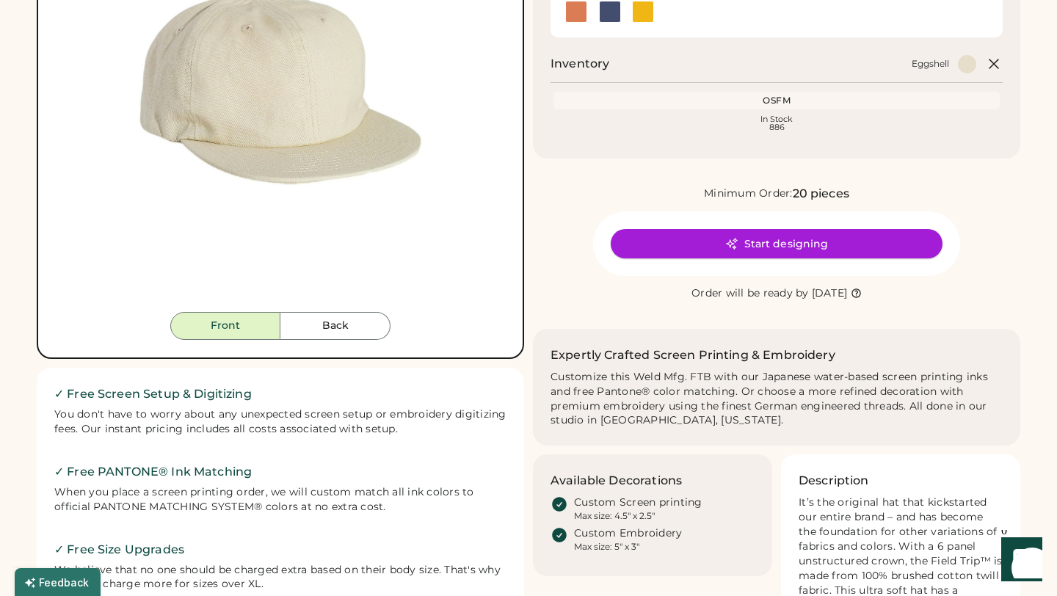
scroll to position [293, 0]
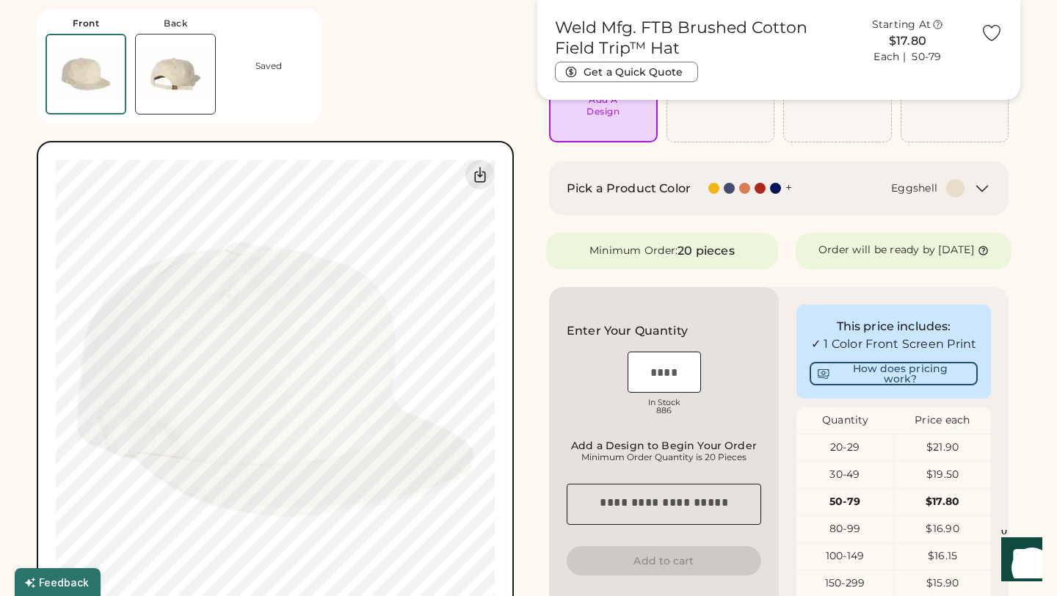
scroll to position [176, 0]
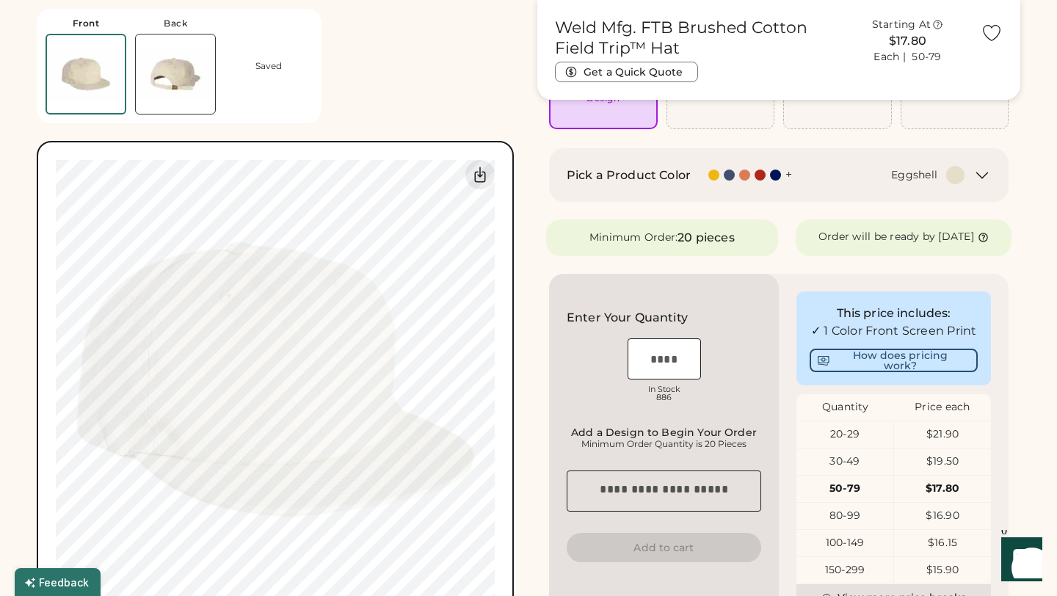
click at [685, 372] on input "input" at bounding box center [664, 358] width 73 height 41
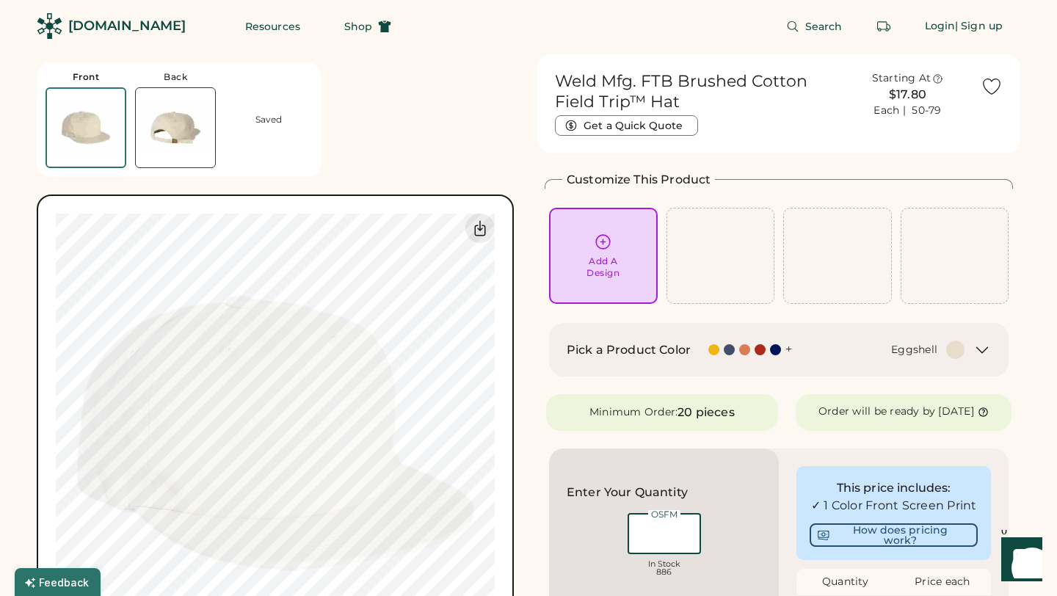
scroll to position [0, 0]
click at [620, 238] on div "Add A Design" at bounding box center [603, 257] width 88 height 46
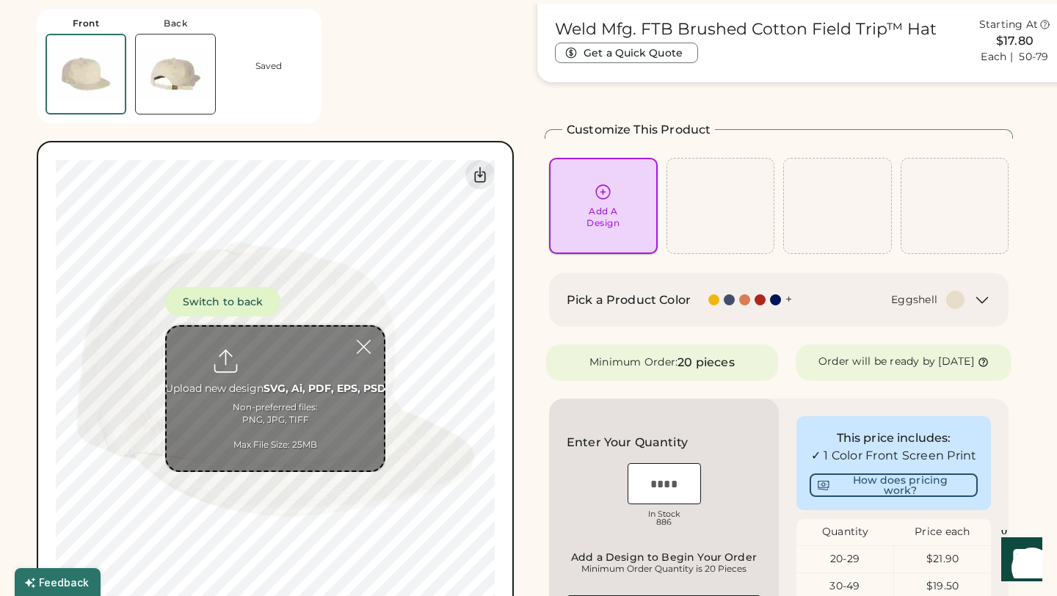
scroll to position [55, 0]
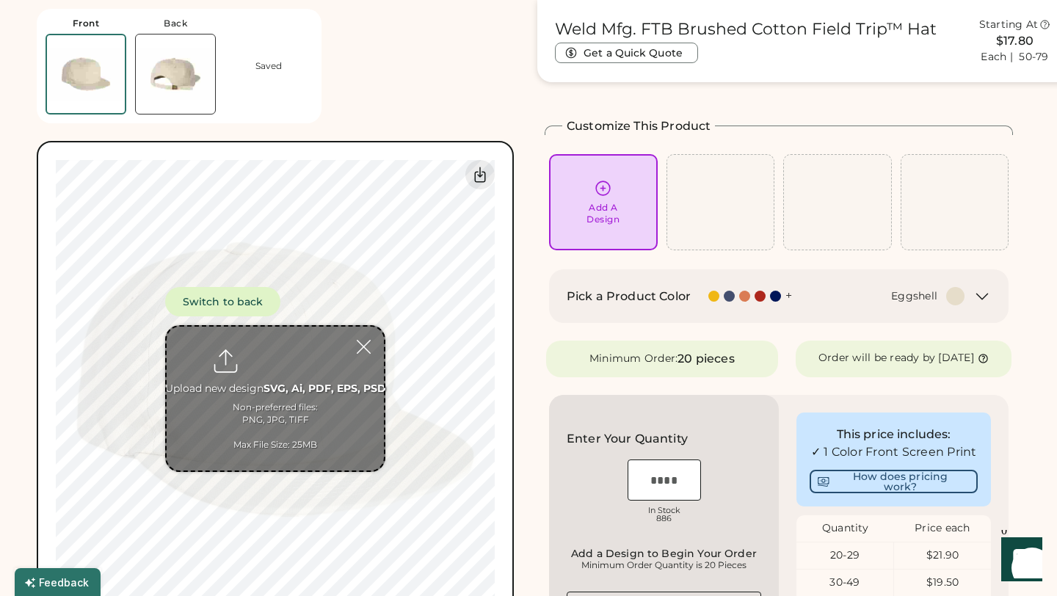
click at [279, 391] on input "file" at bounding box center [275, 399] width 217 height 144
type input "**********"
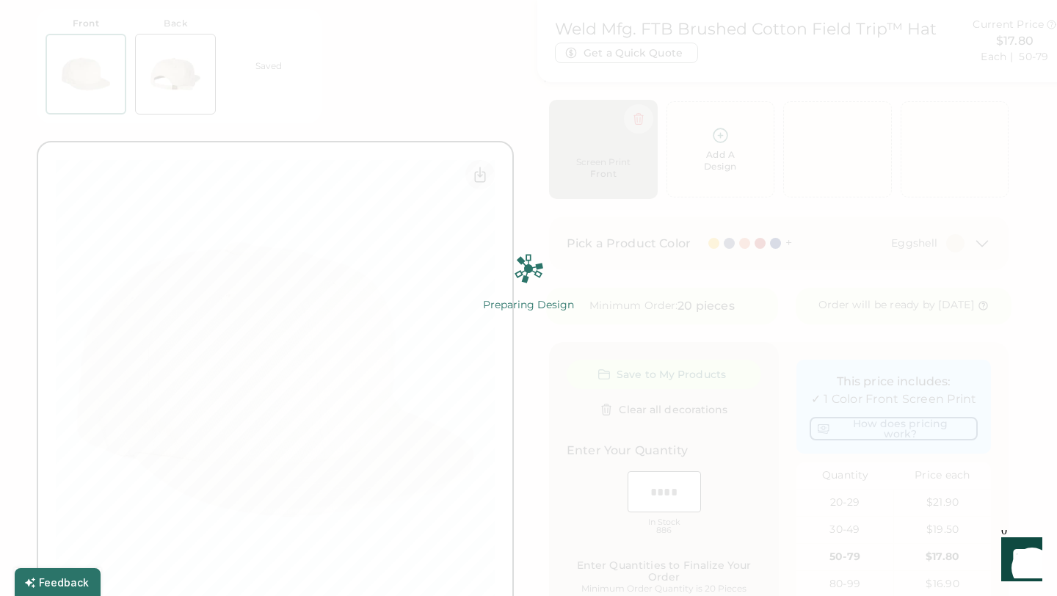
scroll to position [109, 0]
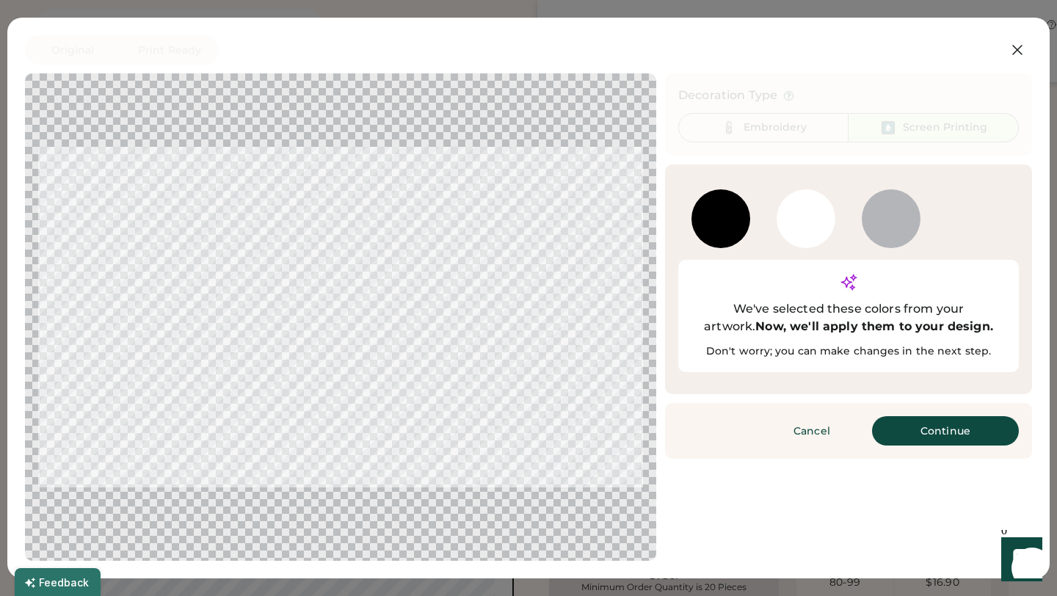
click at [740, 228] on div at bounding box center [720, 218] width 59 height 59
click at [935, 416] on button "Continue" at bounding box center [945, 430] width 147 height 29
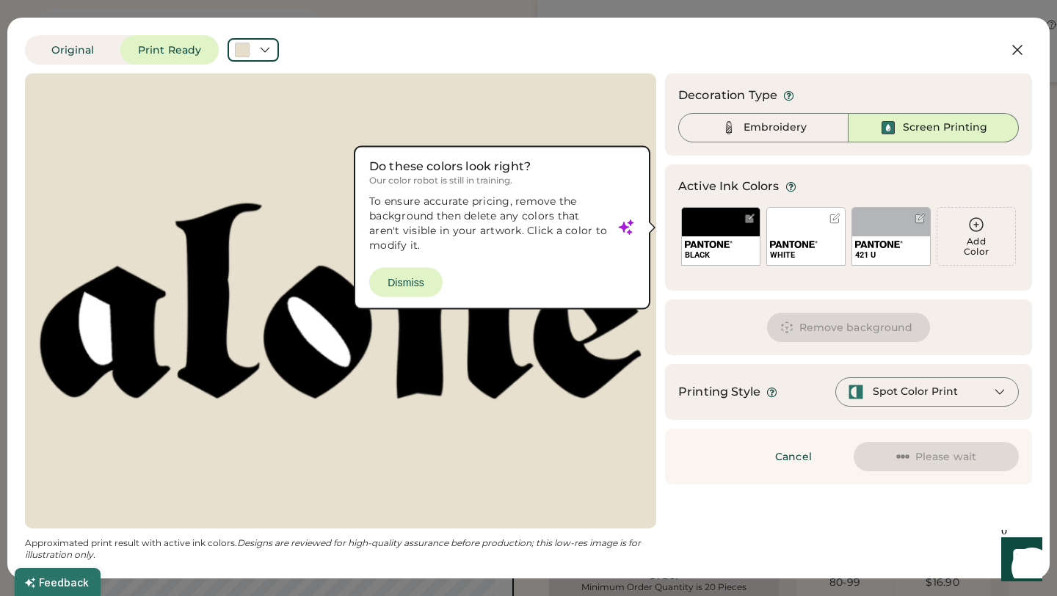
click at [837, 213] on div at bounding box center [834, 218] width 11 height 11
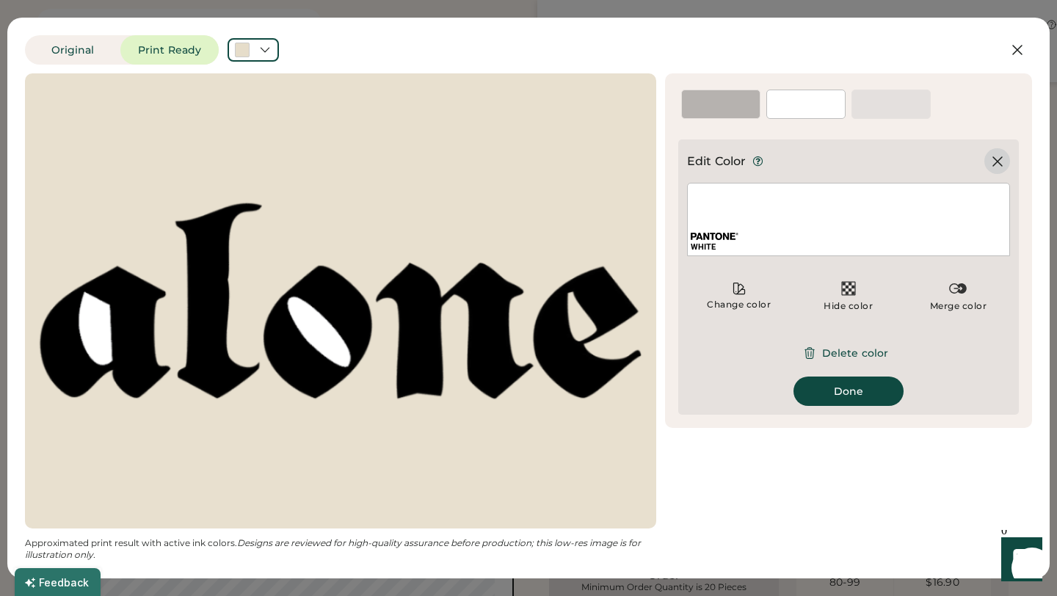
click at [996, 167] on icon at bounding box center [998, 162] width 18 height 18
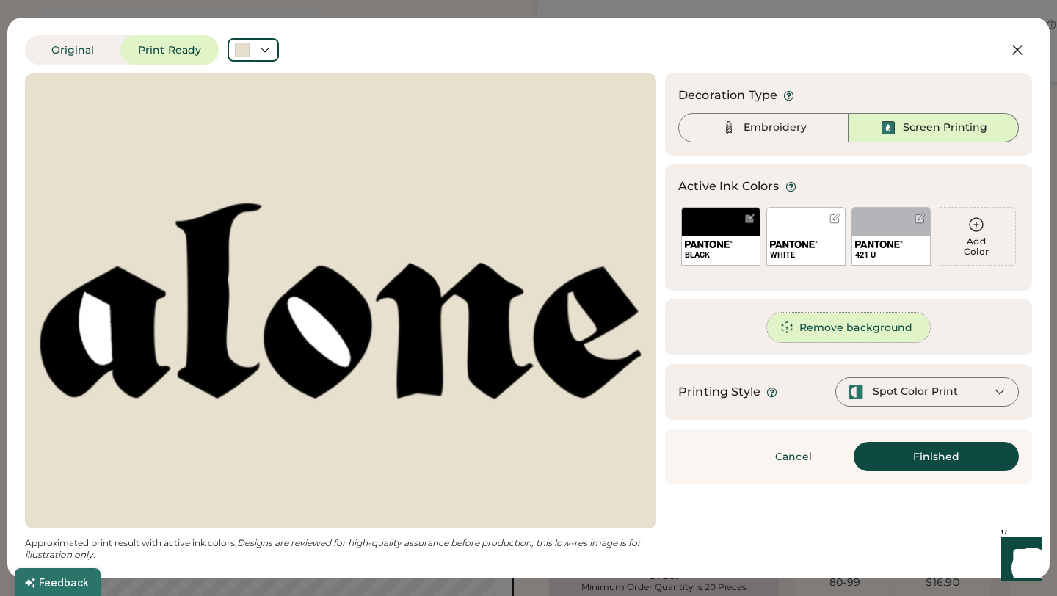
click at [855, 327] on button "Remove background" at bounding box center [849, 327] width 164 height 29
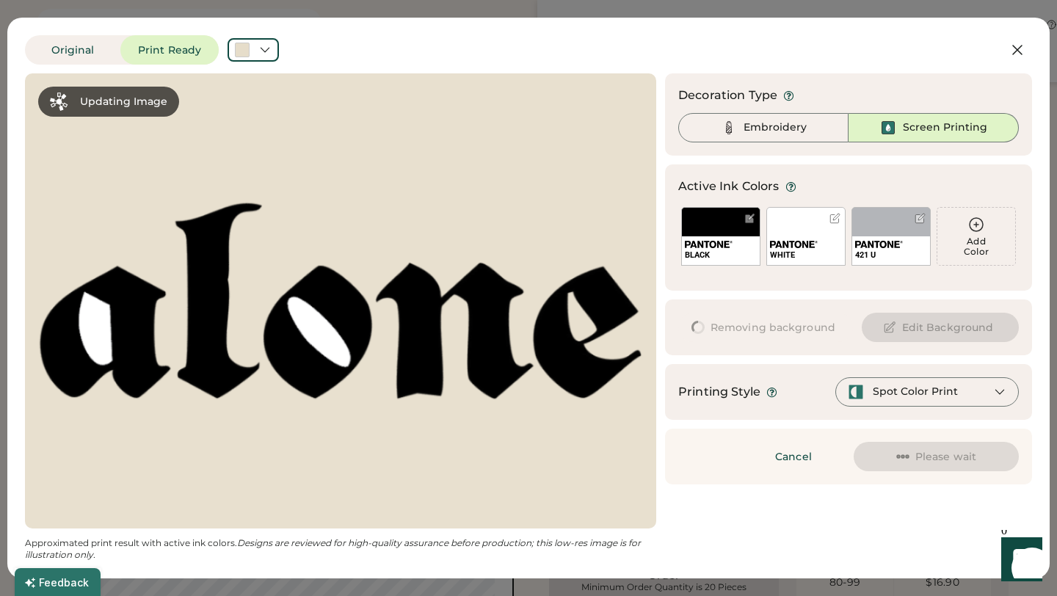
scroll to position [0, 0]
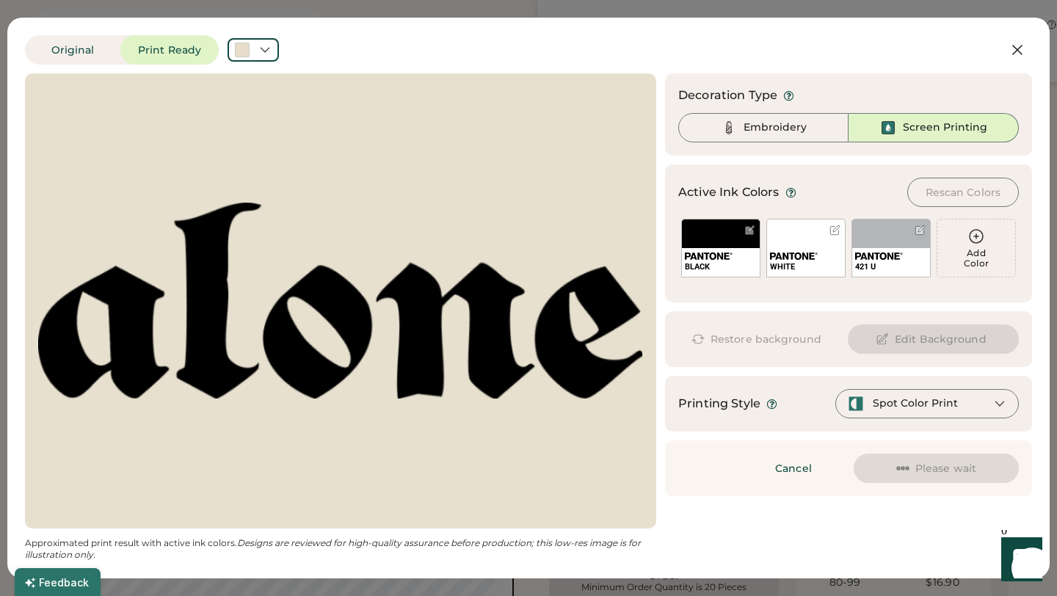
click at [879, 401] on div "Spot Color Print" at bounding box center [915, 403] width 85 height 15
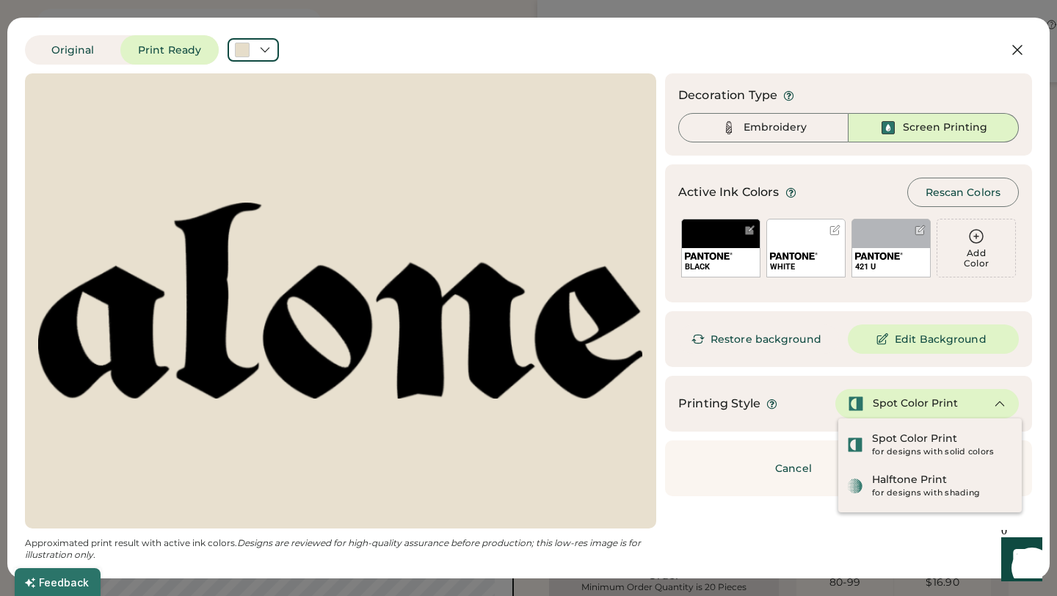
click at [879, 401] on div "Spot Color Print" at bounding box center [915, 403] width 85 height 15
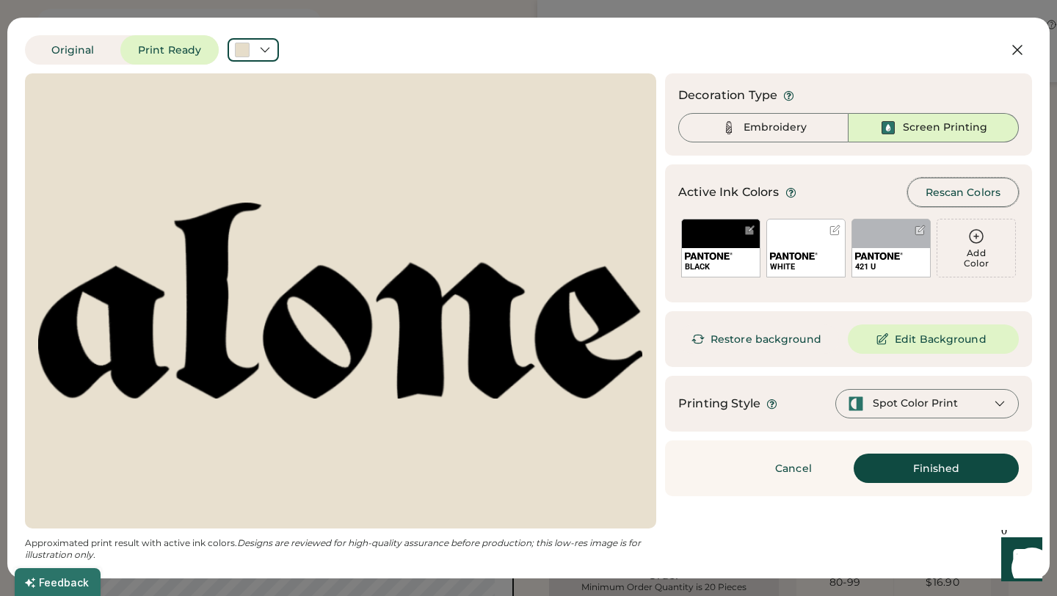
click at [946, 189] on button "Rescan Colors" at bounding box center [963, 192] width 112 height 29
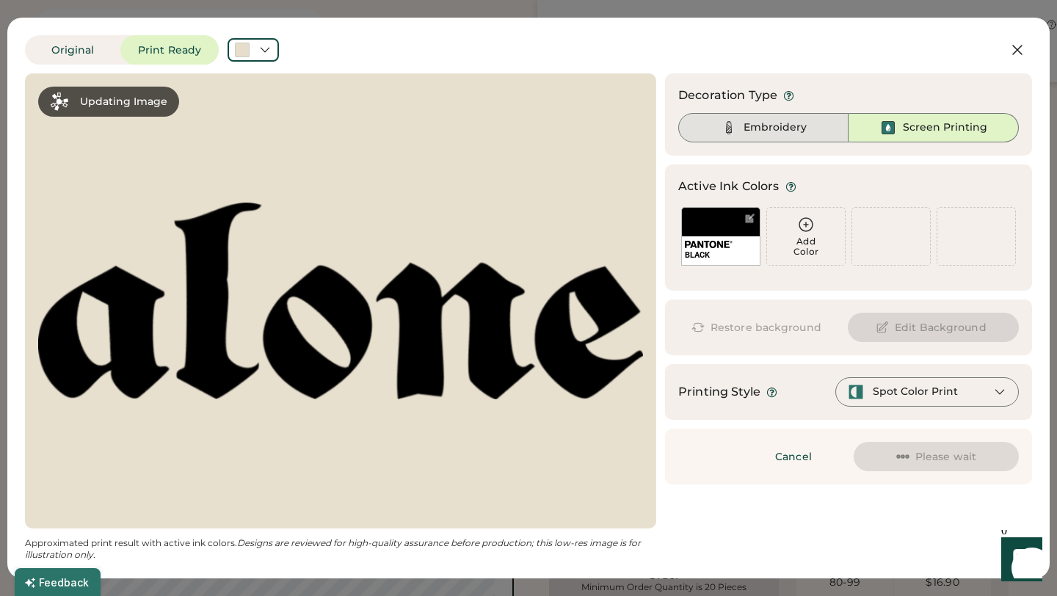
click at [788, 130] on div "Embroidery" at bounding box center [775, 127] width 63 height 15
click at [772, 122] on div "Embroidery" at bounding box center [775, 127] width 63 height 15
click at [774, 130] on div "Embroidery" at bounding box center [775, 127] width 63 height 15
click at [752, 125] on div "Embroidery" at bounding box center [775, 127] width 63 height 15
click at [793, 123] on div "Embroidery" at bounding box center [775, 127] width 63 height 15
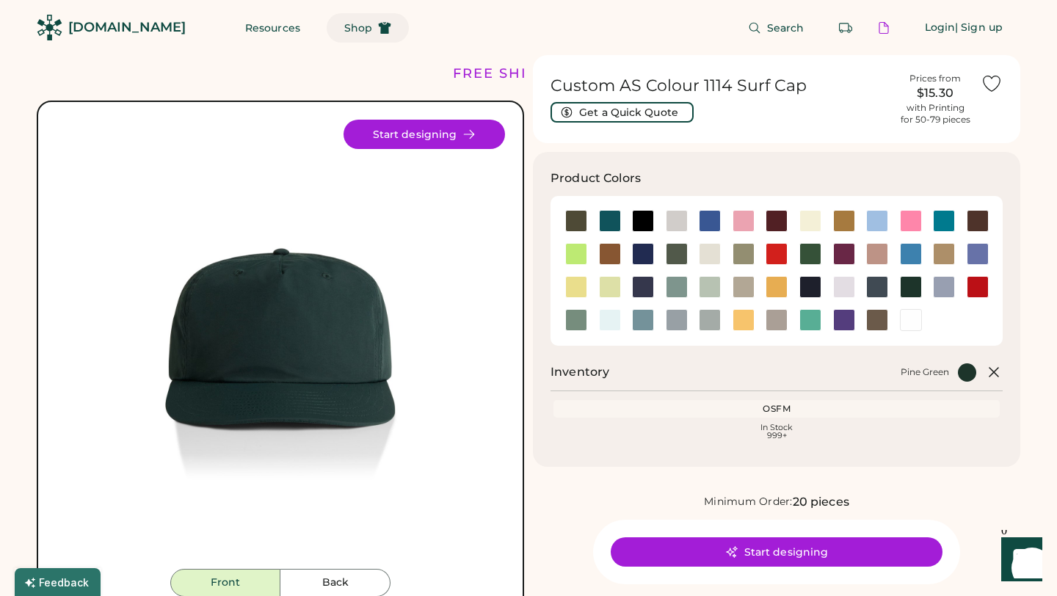
click at [327, 30] on button "Shop" at bounding box center [368, 27] width 82 height 29
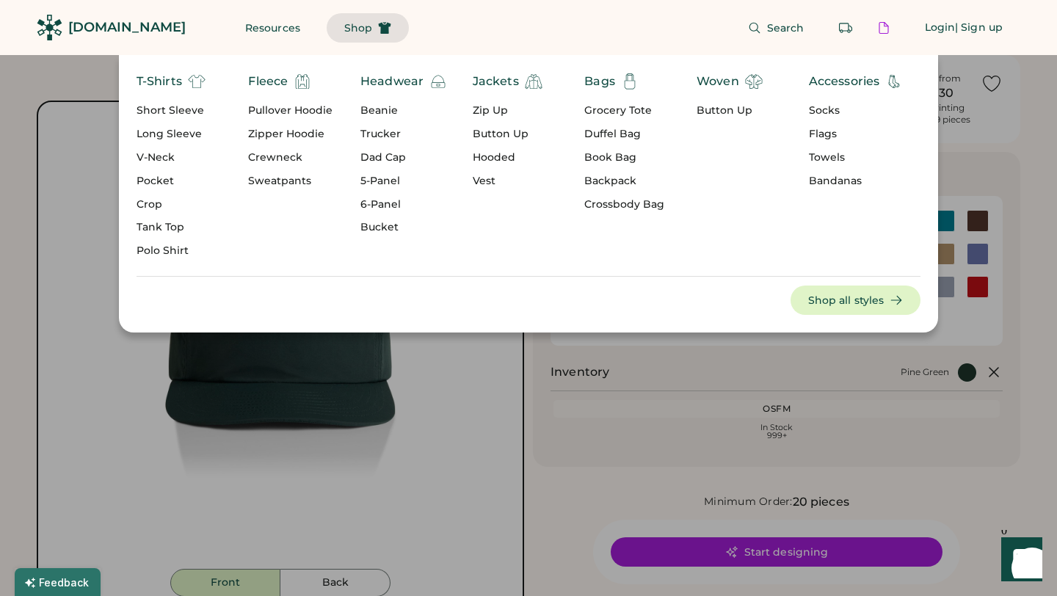
click at [390, 77] on div "Headwear" at bounding box center [391, 82] width 63 height 18
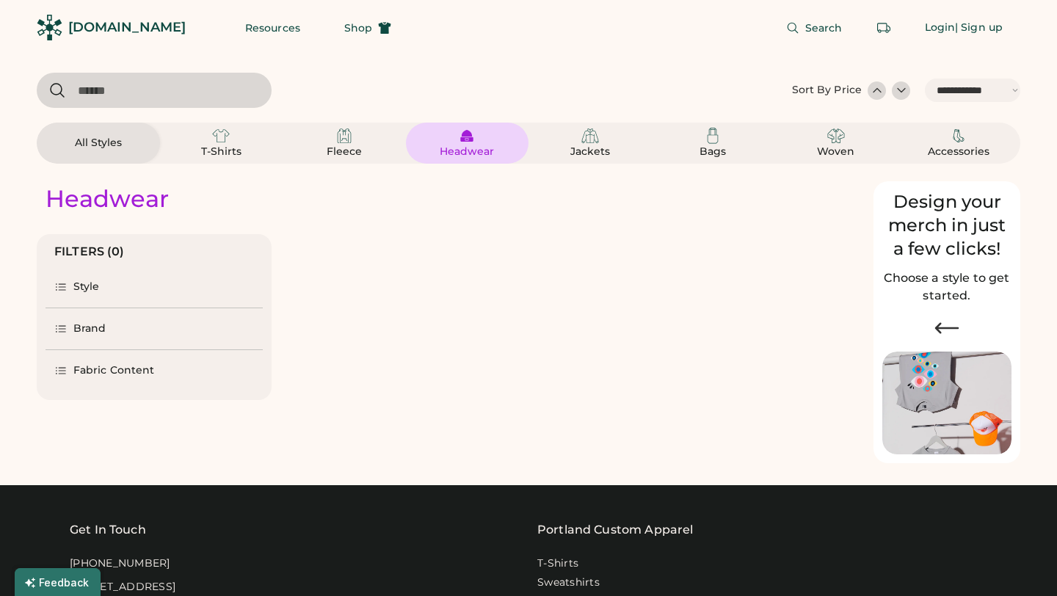
select select "*****"
select select "*"
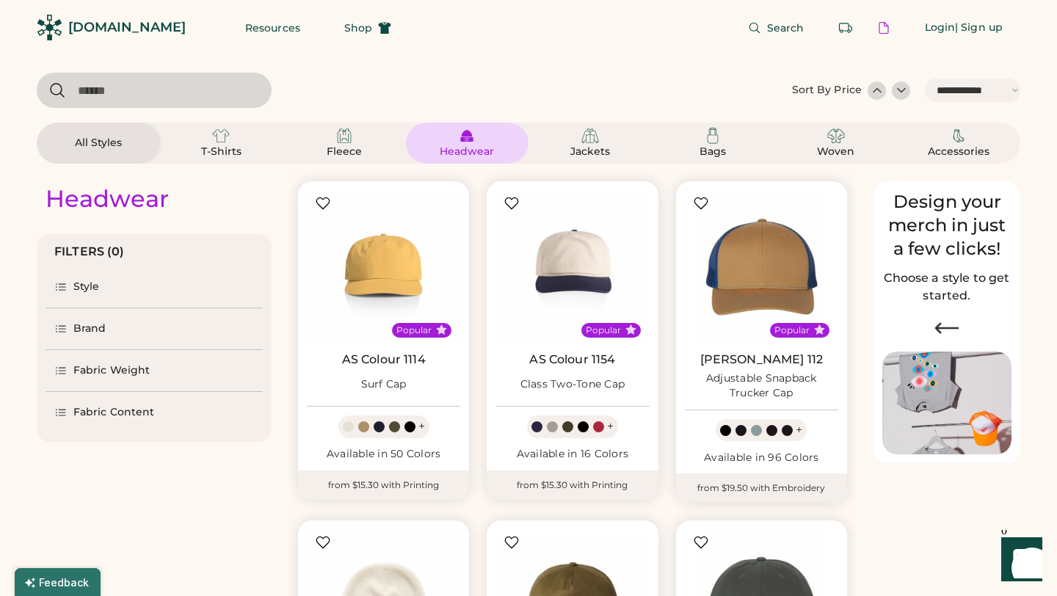
click at [73, 333] on div "Brand" at bounding box center [89, 328] width 33 height 15
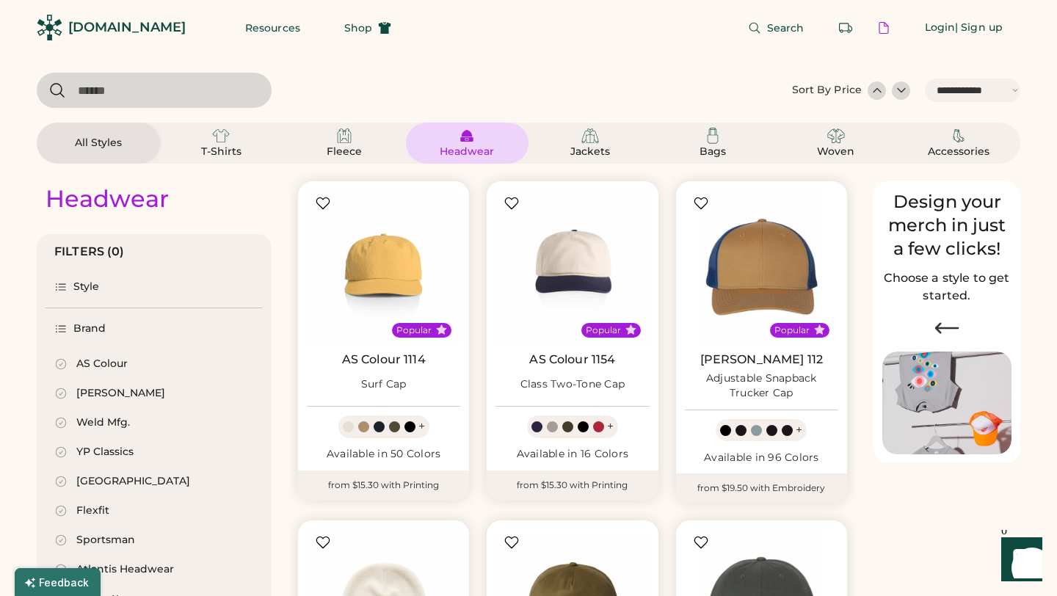
scroll to position [87, 0]
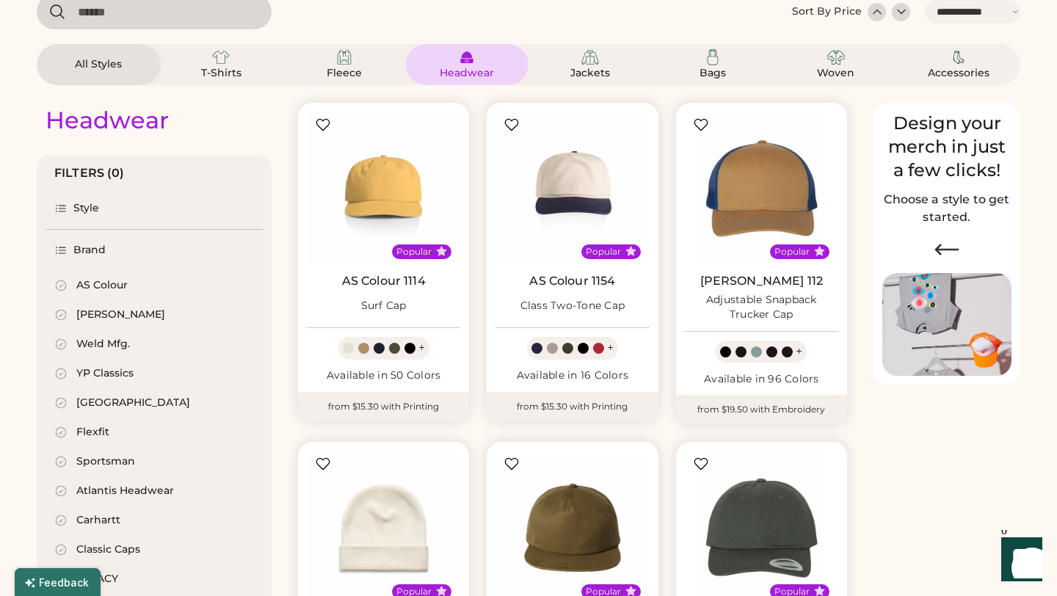
select select "*****"
select select "*"
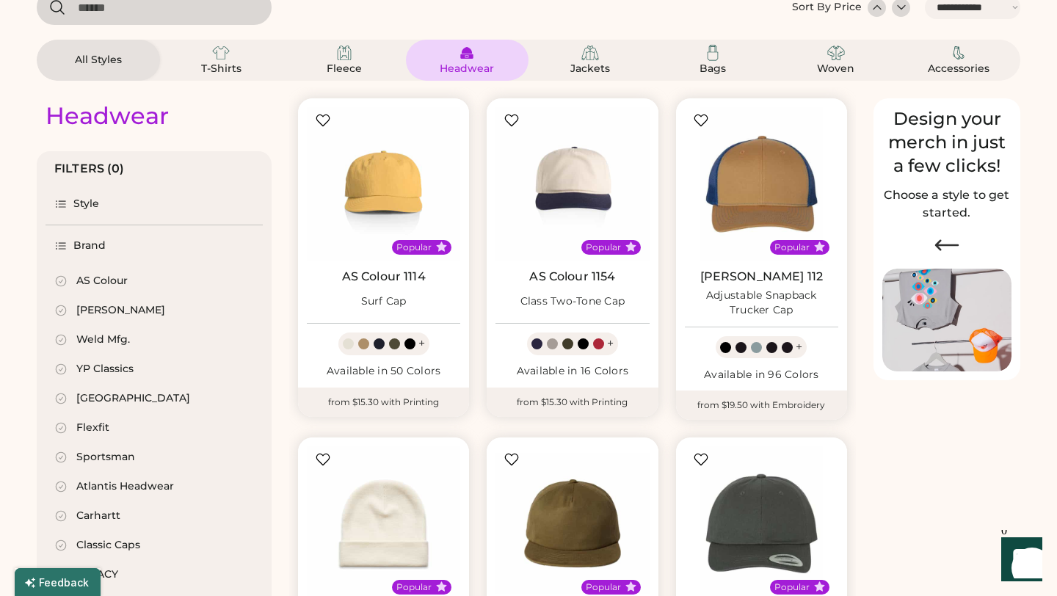
scroll to position [0, 0]
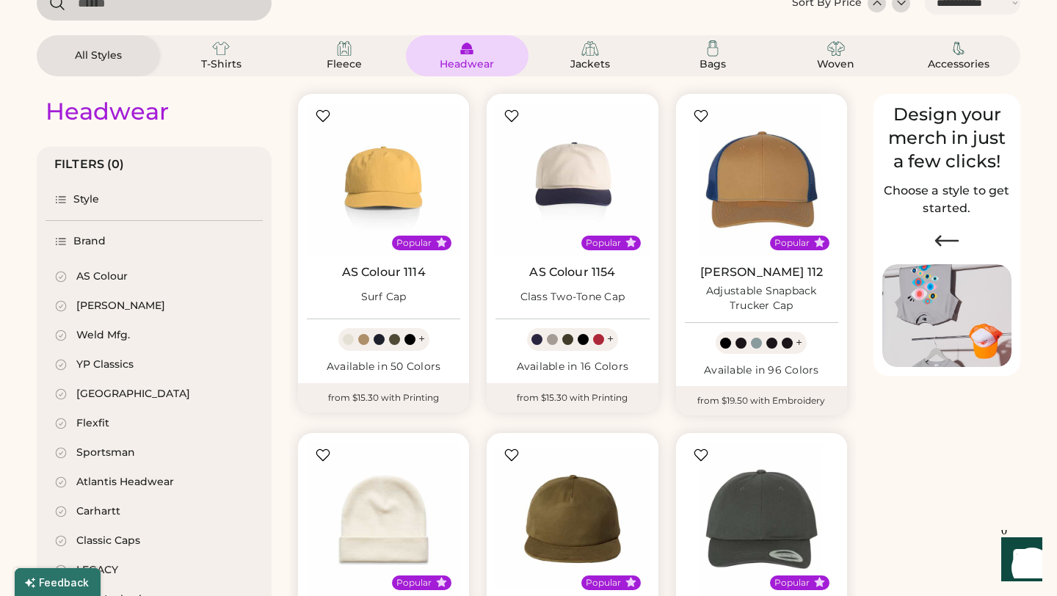
click at [106, 330] on div "Weld Mfg." at bounding box center [103, 335] width 54 height 15
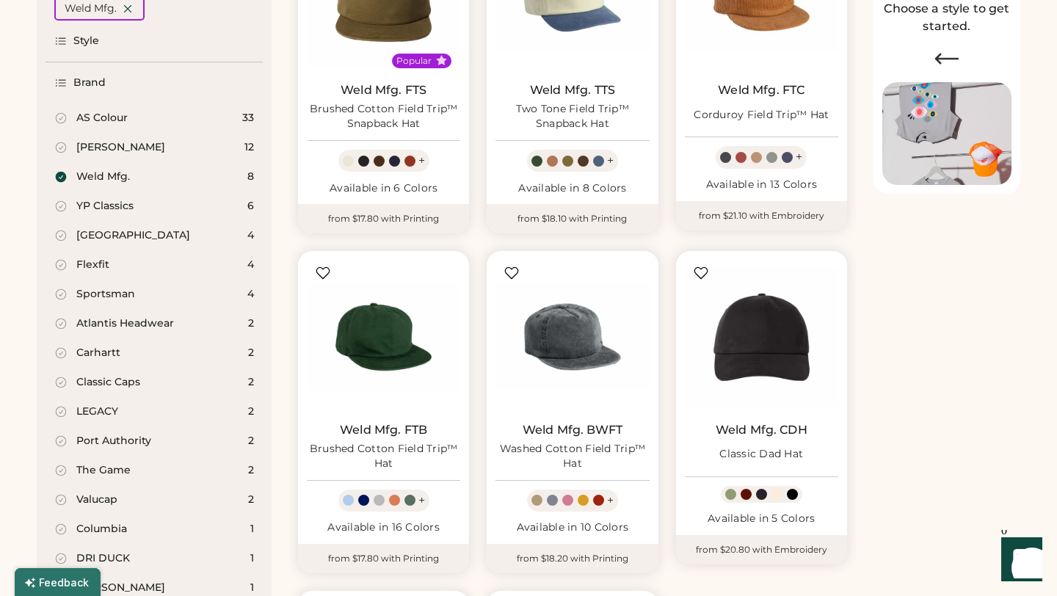
scroll to position [283, 0]
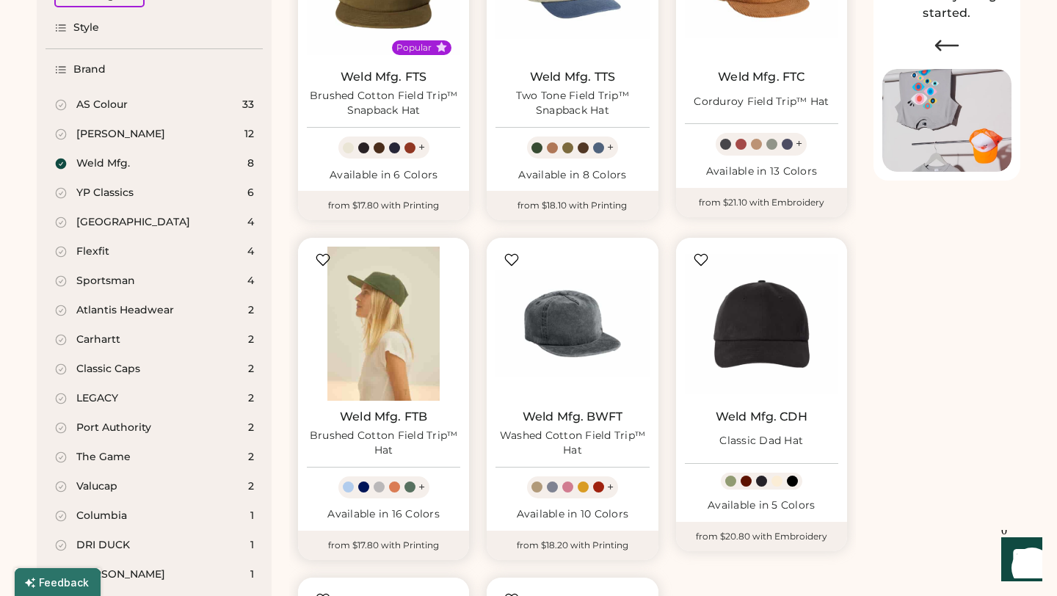
click at [365, 335] on img at bounding box center [383, 323] width 153 height 153
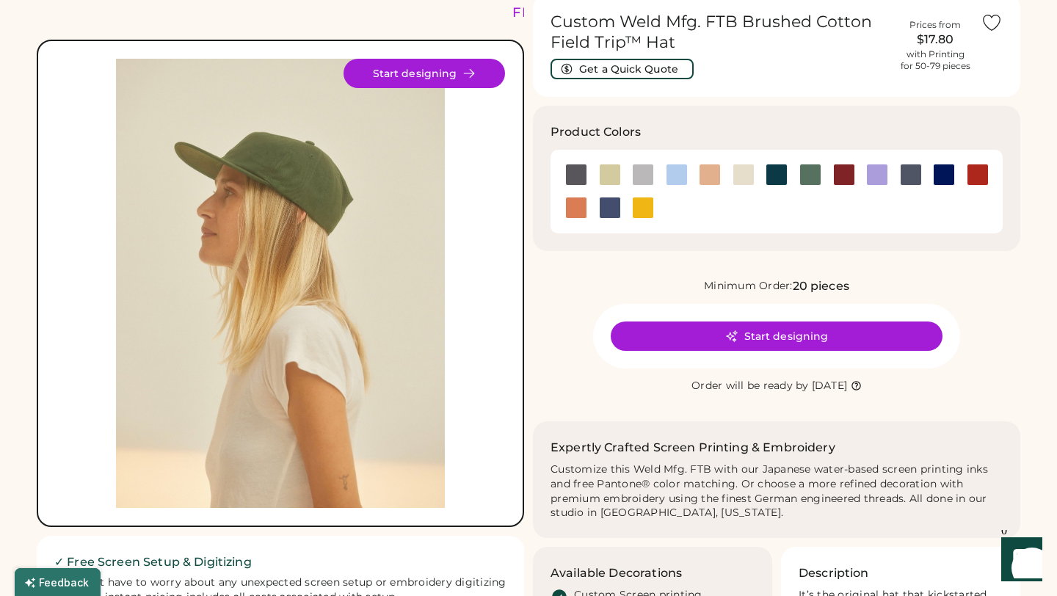
scroll to position [73, 0]
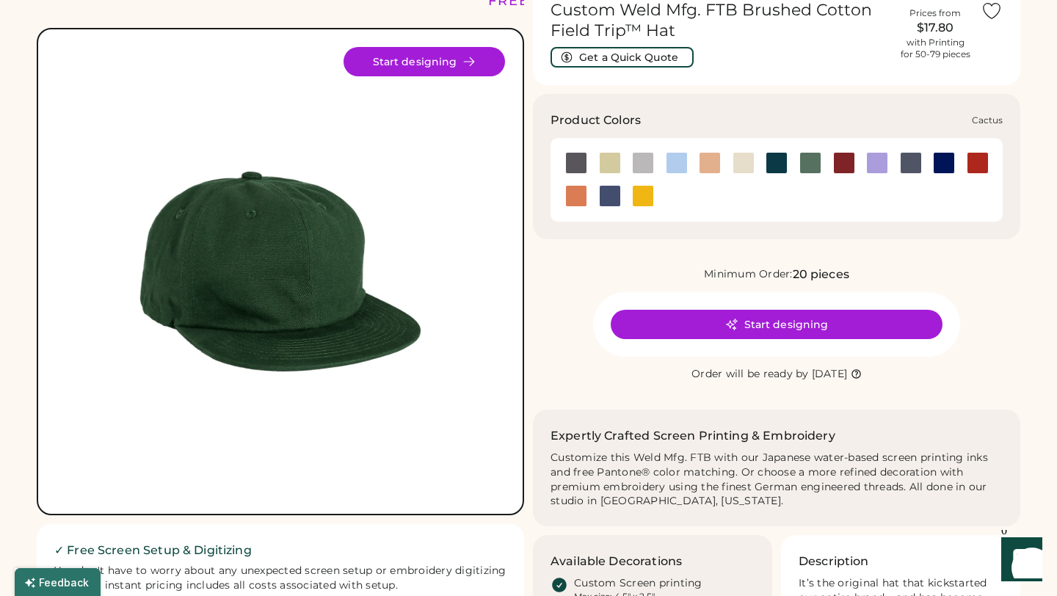
click at [614, 159] on div at bounding box center [610, 163] width 22 height 22
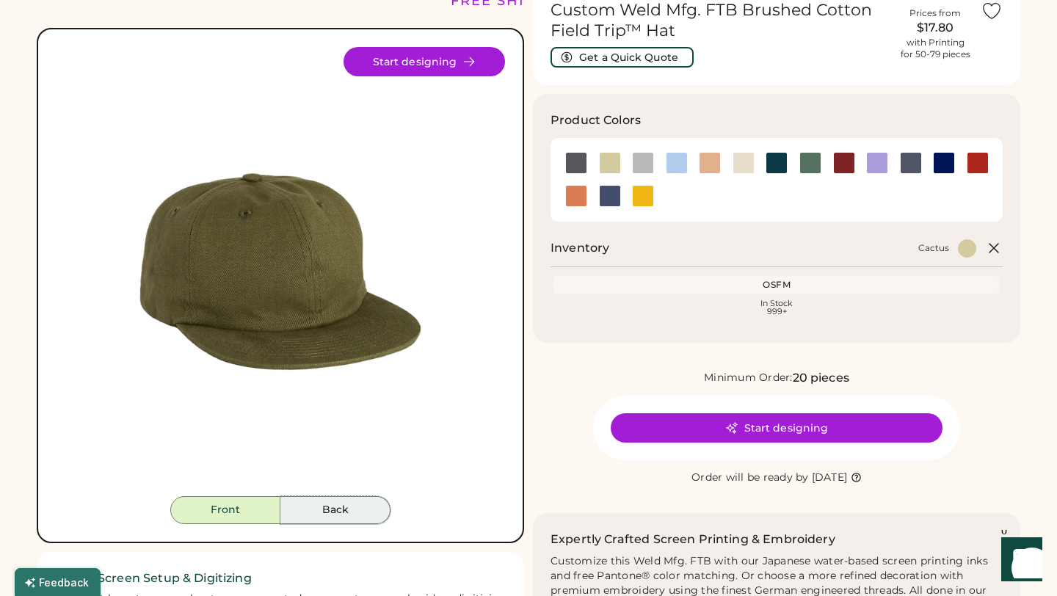
click at [335, 516] on button "Back" at bounding box center [335, 510] width 110 height 28
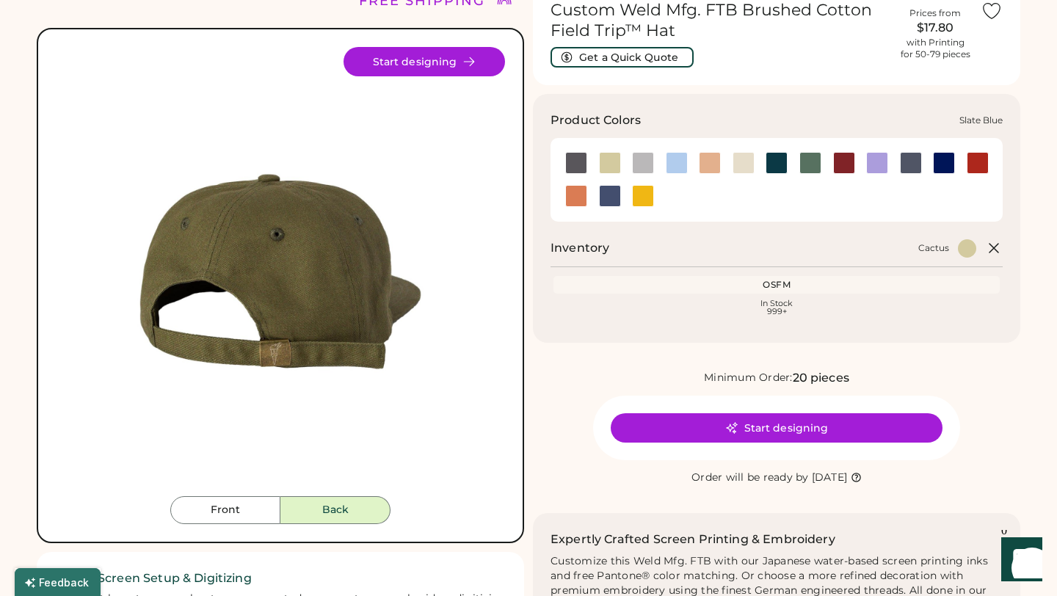
click at [611, 195] on div at bounding box center [610, 196] width 22 height 22
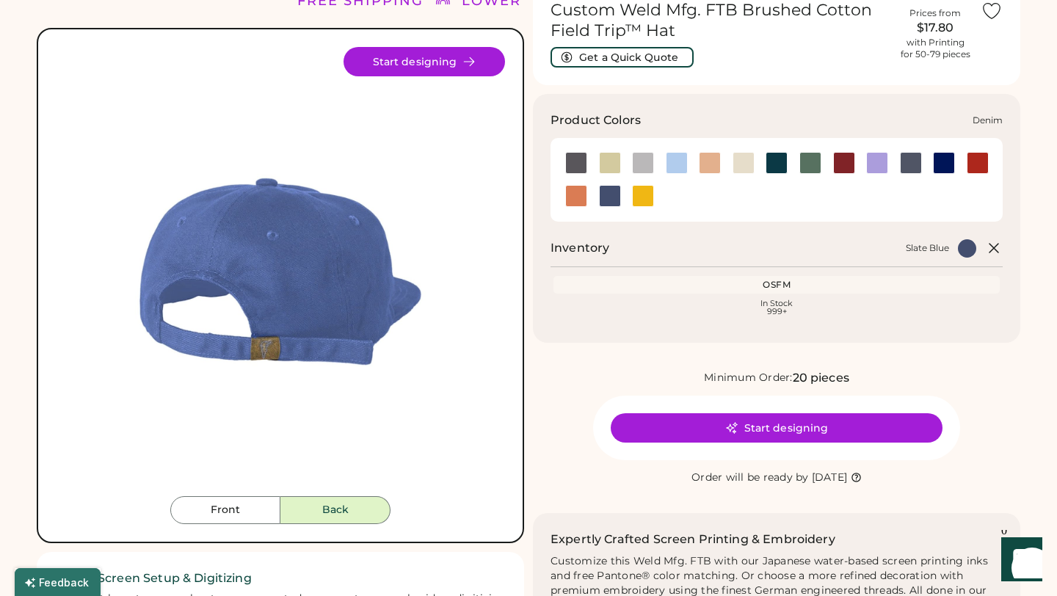
click at [676, 156] on div at bounding box center [677, 163] width 22 height 22
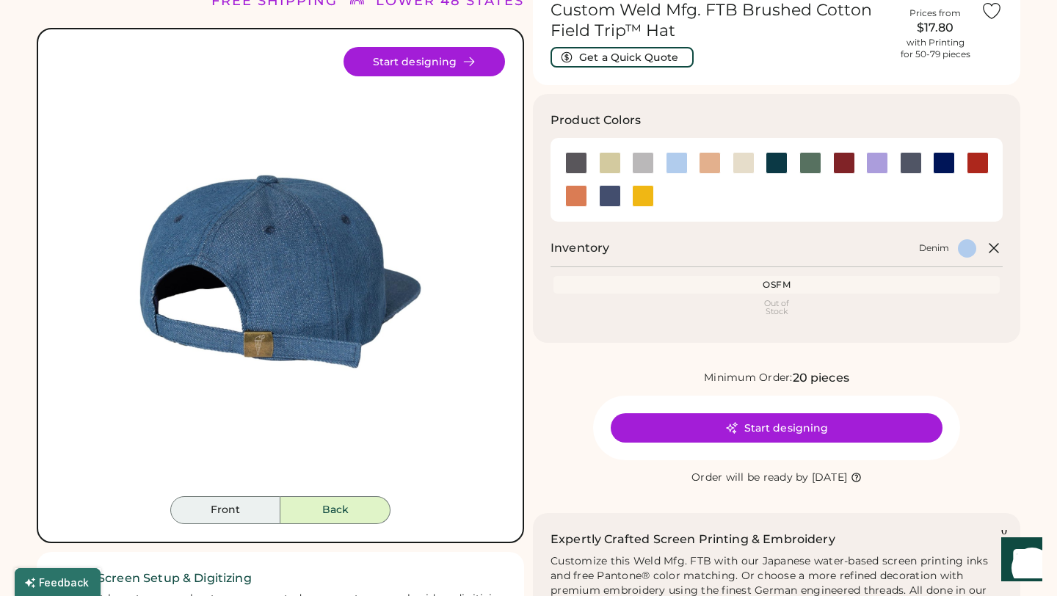
click at [235, 517] on button "Front" at bounding box center [225, 510] width 110 height 28
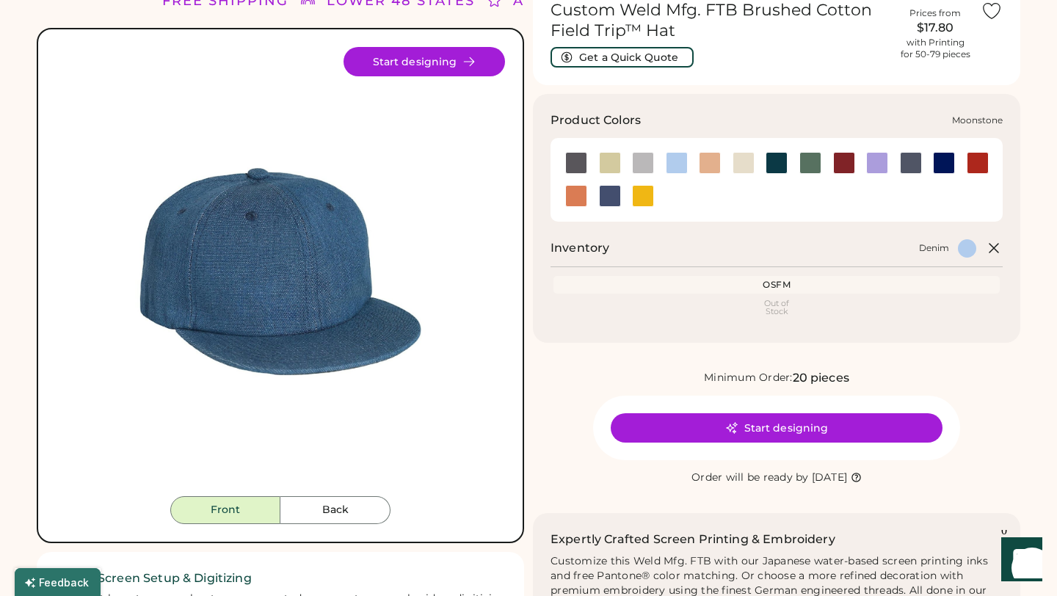
click at [876, 166] on div at bounding box center [877, 163] width 22 height 22
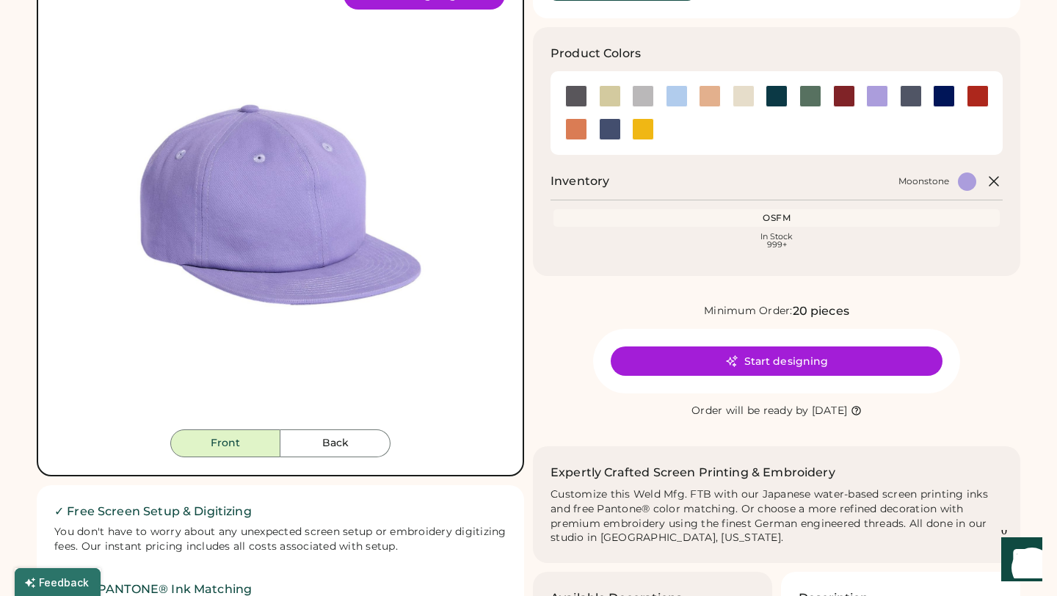
scroll to position [144, 0]
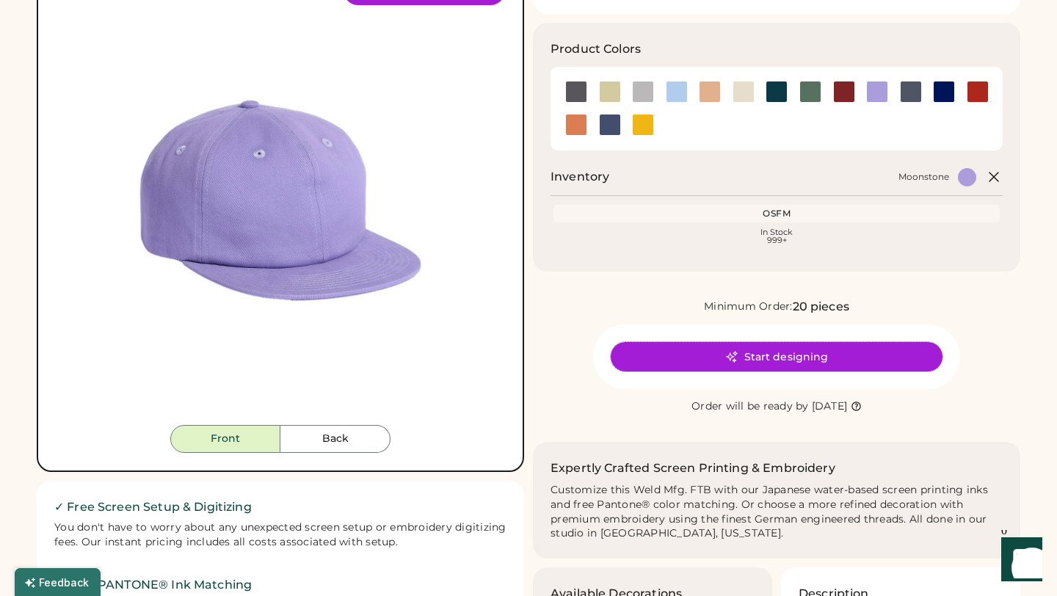
click at [711, 357] on button "Start designing" at bounding box center [777, 356] width 332 height 29
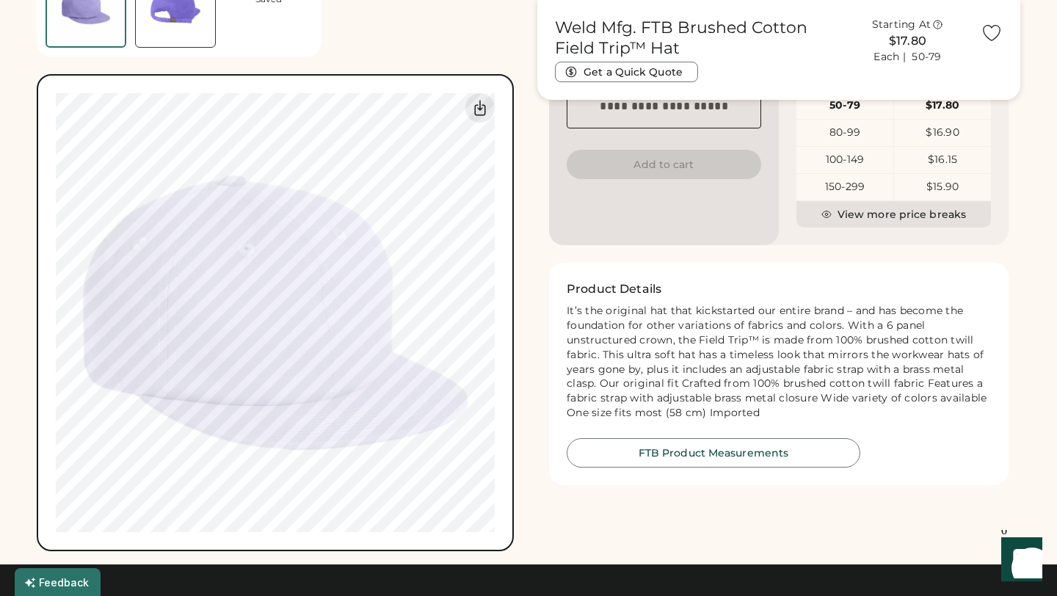
scroll to position [561, 0]
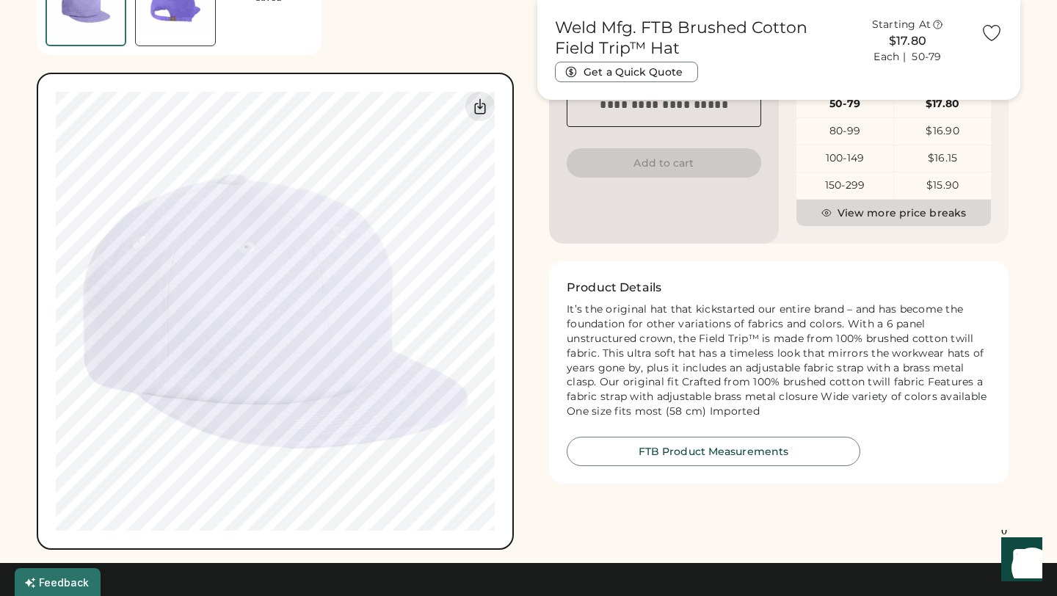
click at [904, 224] on button "View more price breaks" at bounding box center [893, 213] width 195 height 26
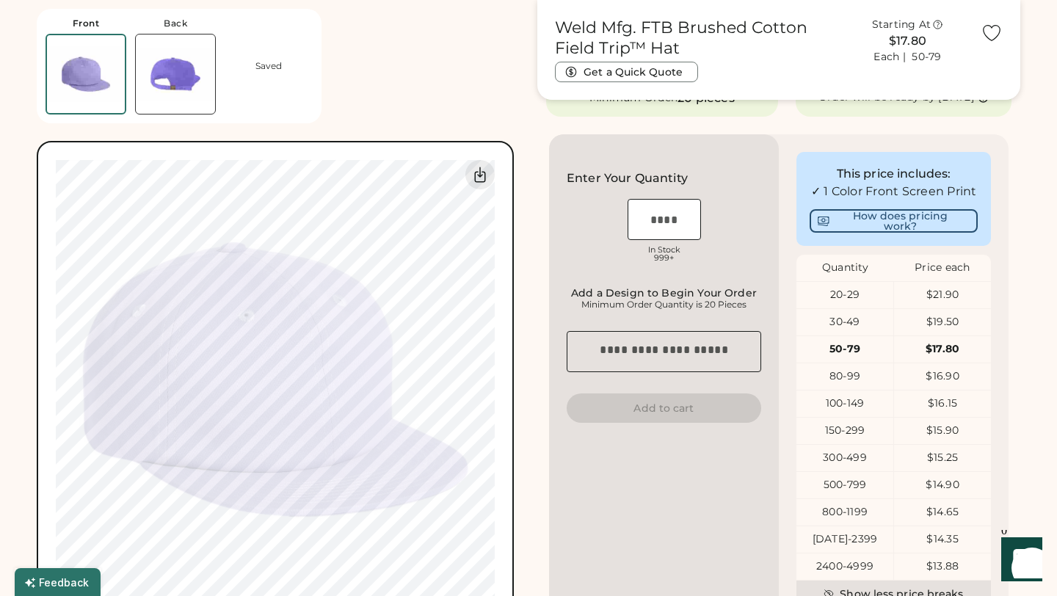
scroll to position [289, 0]
